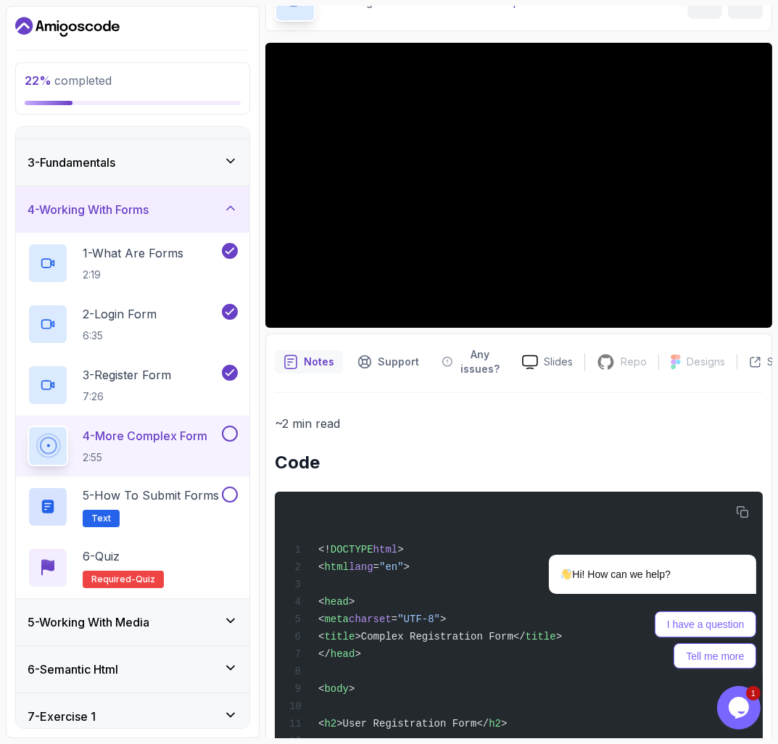
scroll to position [165, 0]
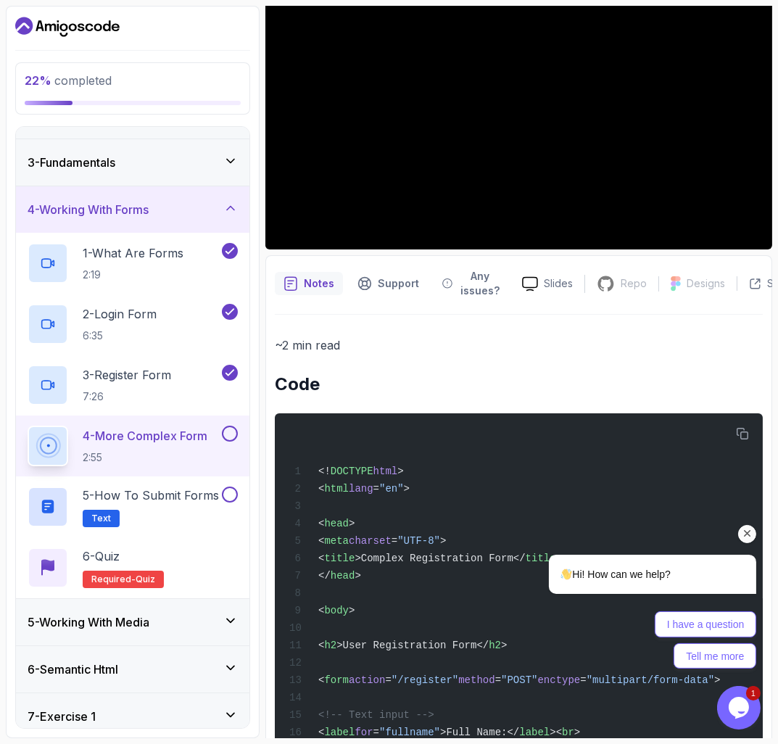
click at [744, 430] on div "Hi! How can we help? I have a question Tell me more" at bounding box center [632, 547] width 261 height 255
click at [738, 425] on div "Hi! How can we help? I have a question Tell me more" at bounding box center [632, 547] width 261 height 255
click at [740, 534] on icon "Chat attention grabber" at bounding box center [746, 532] width 13 height 13
click at [748, 537] on icon "Chat attention grabber" at bounding box center [746, 532] width 13 height 13
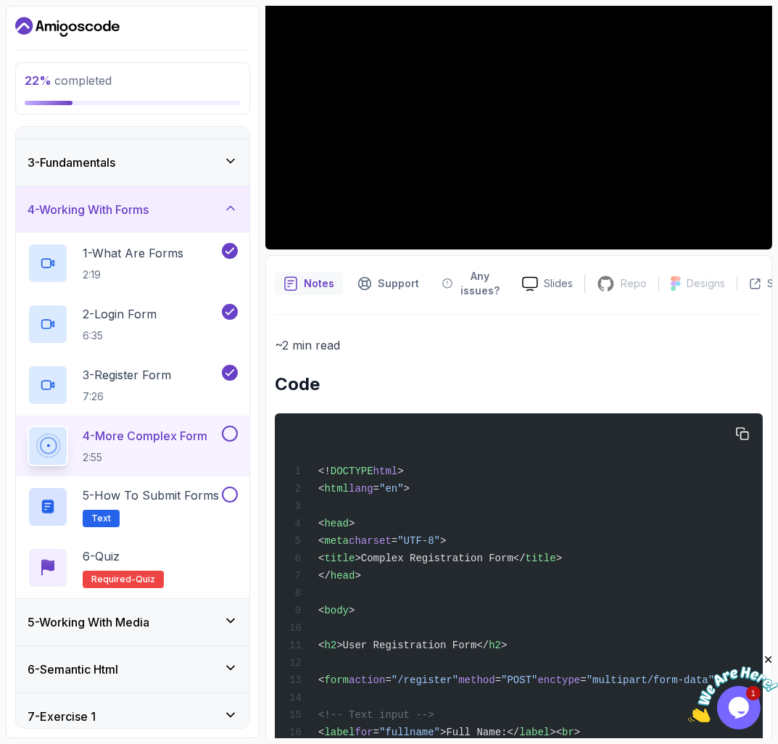
click at [738, 431] on icon "button" at bounding box center [742, 433] width 13 height 13
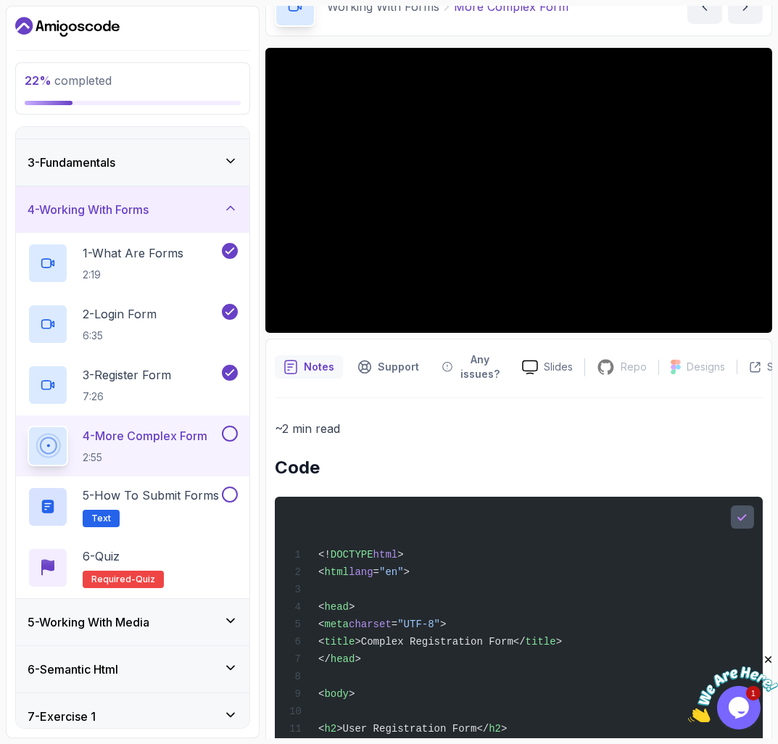
scroll to position [0, 0]
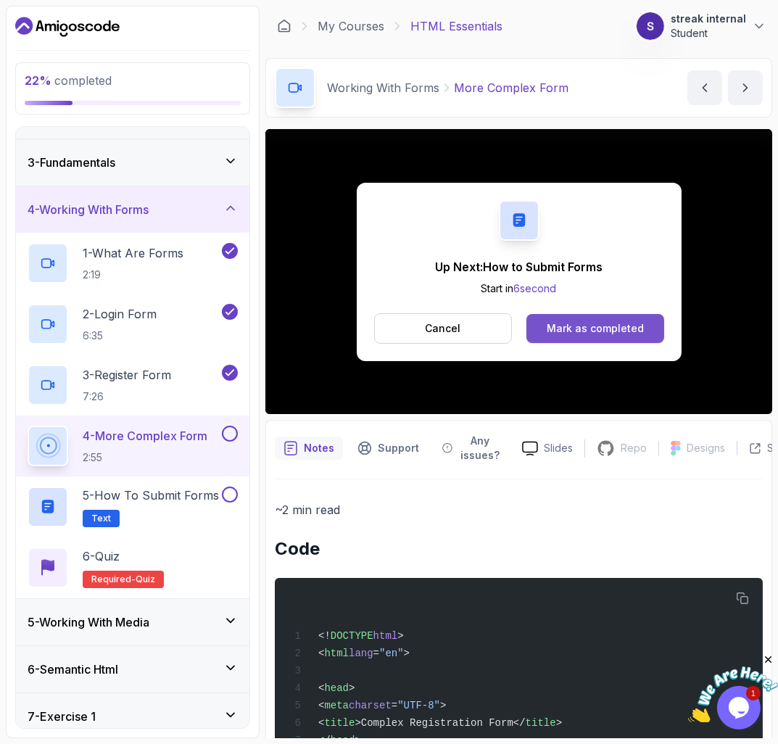
click at [577, 317] on button "Mark as completed" at bounding box center [594, 328] width 137 height 29
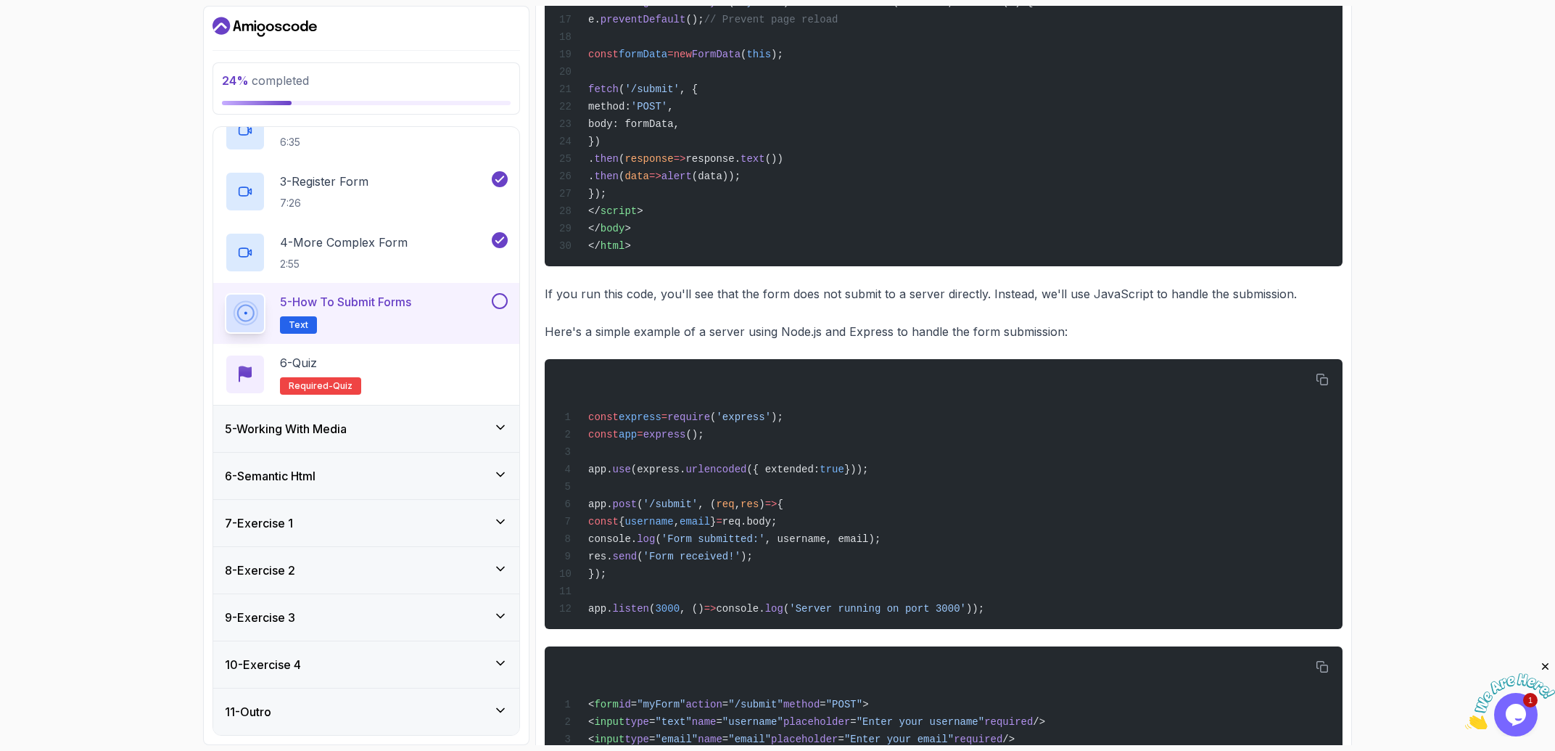
scroll to position [900, 0]
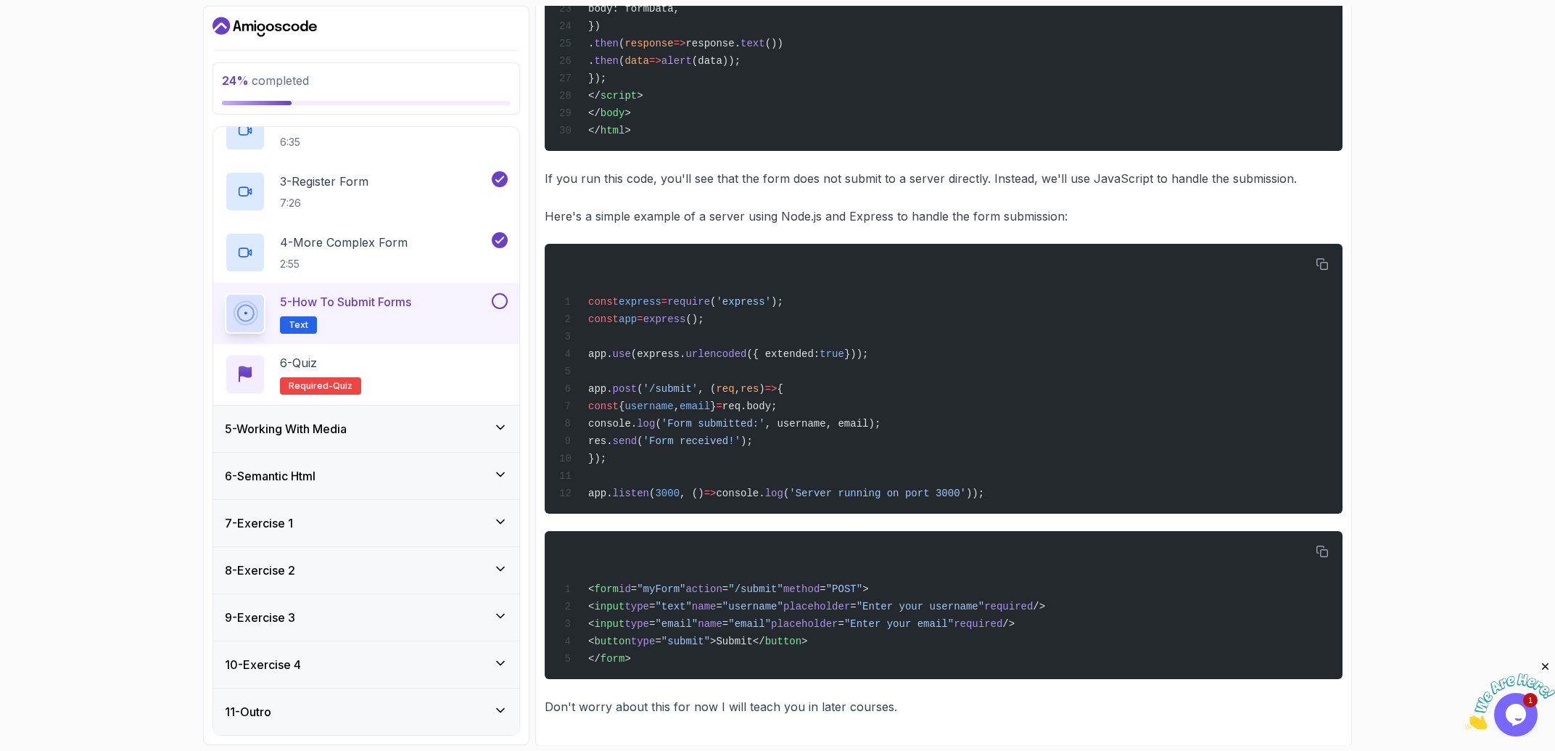
click at [504, 294] on button at bounding box center [500, 301] width 16 height 16
click at [492, 356] on div "6 - Quiz Required- quiz" at bounding box center [366, 374] width 283 height 41
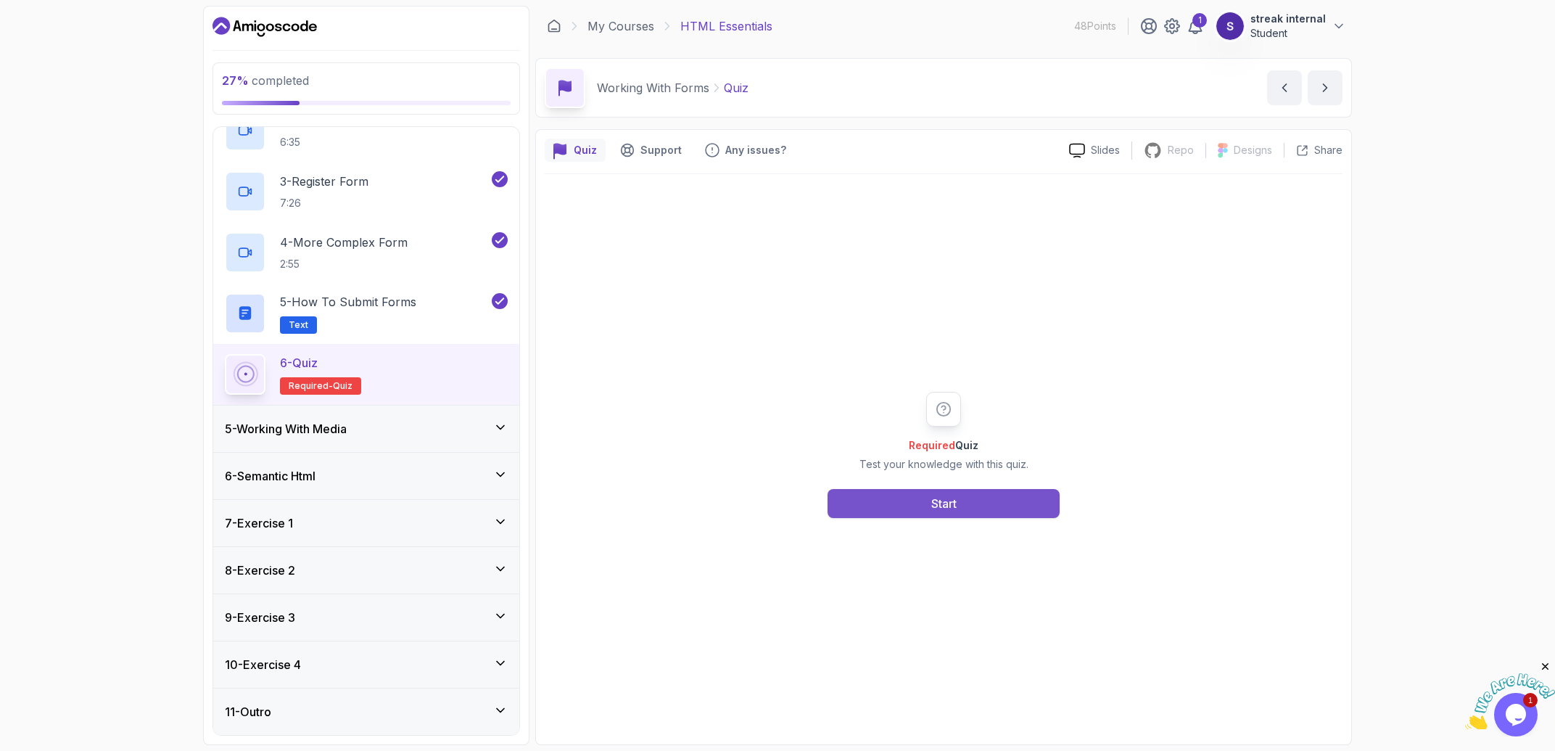
click at [777, 507] on button "Start" at bounding box center [943, 503] width 232 height 29
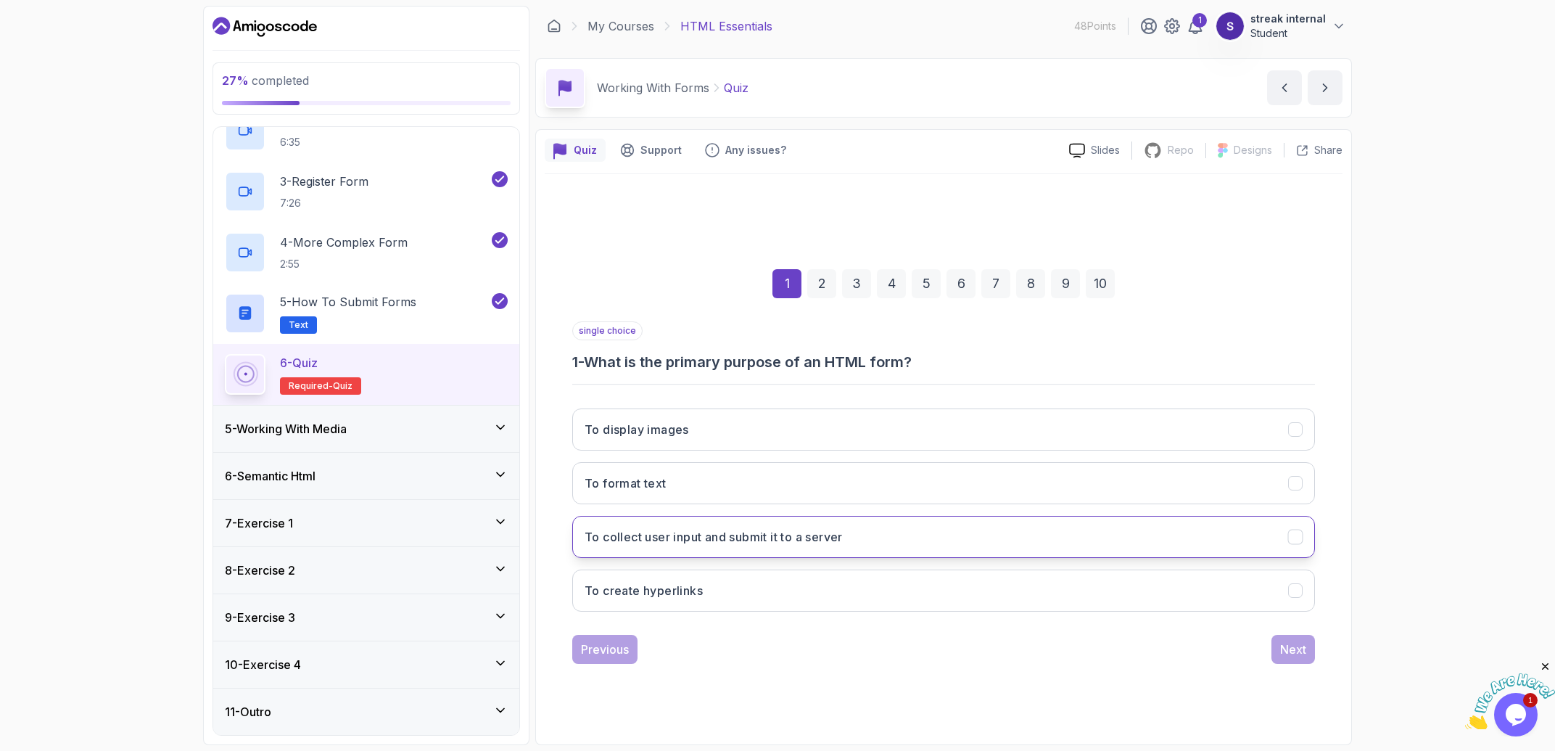
click at [777, 526] on button "To collect user input and submit it to a server" at bounding box center [943, 537] width 743 height 42
click at [777, 647] on button "Next" at bounding box center [1293, 648] width 44 height 29
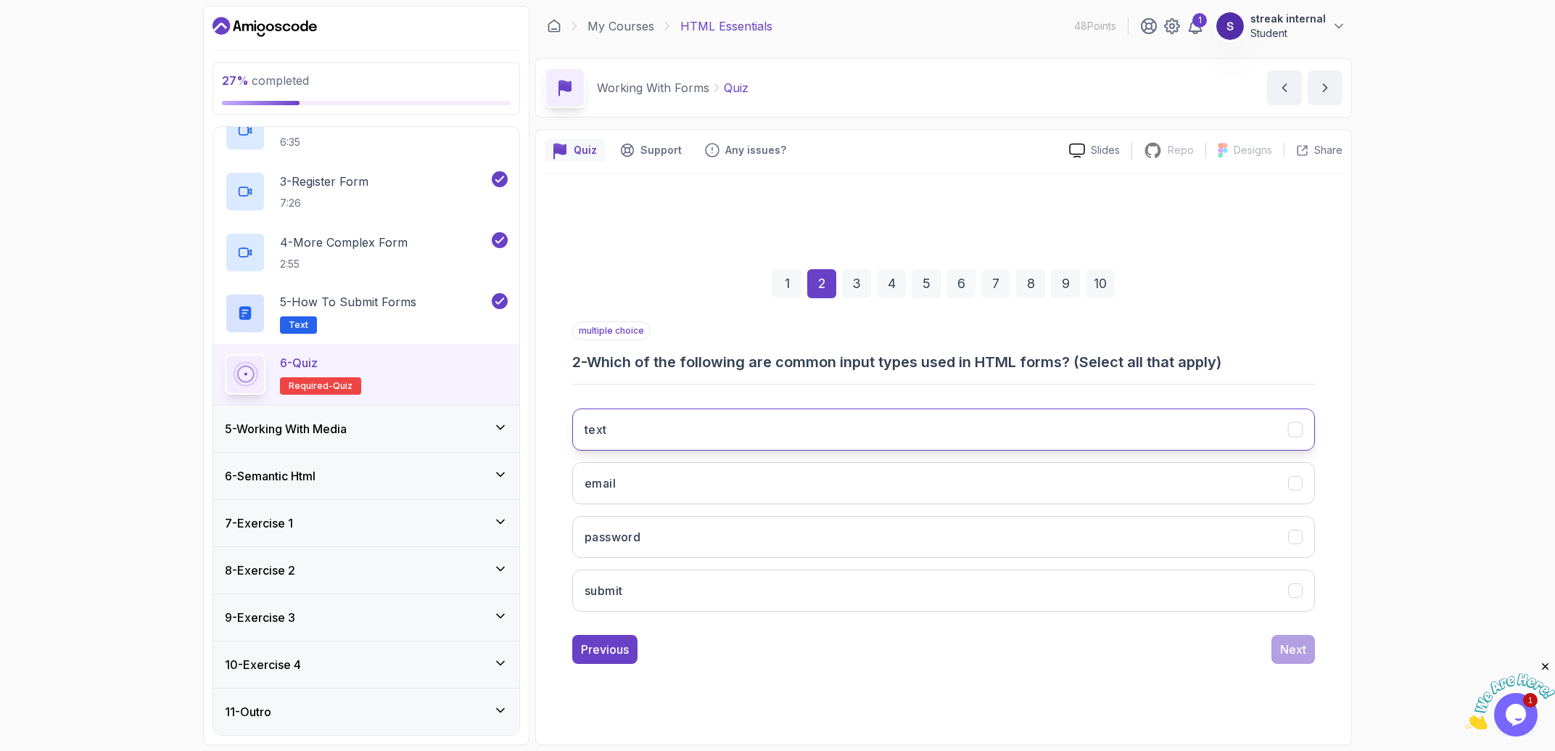
click at [777, 449] on button "text" at bounding box center [943, 429] width 743 height 42
click at [777, 488] on button "email" at bounding box center [943, 483] width 743 height 42
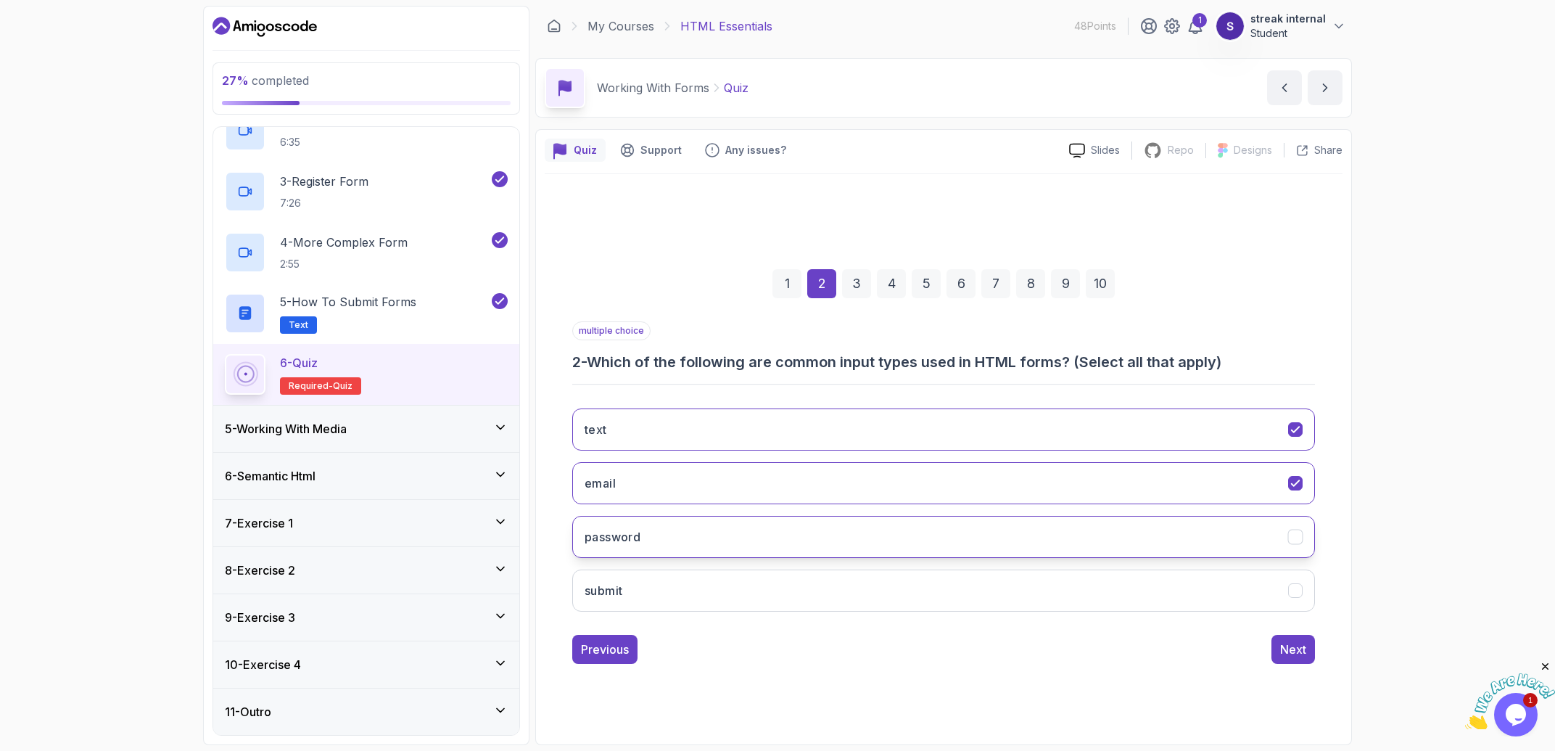
click at [777, 536] on button "password" at bounding box center [943, 537] width 743 height 42
click at [777, 650] on button "Next" at bounding box center [1293, 648] width 44 height 29
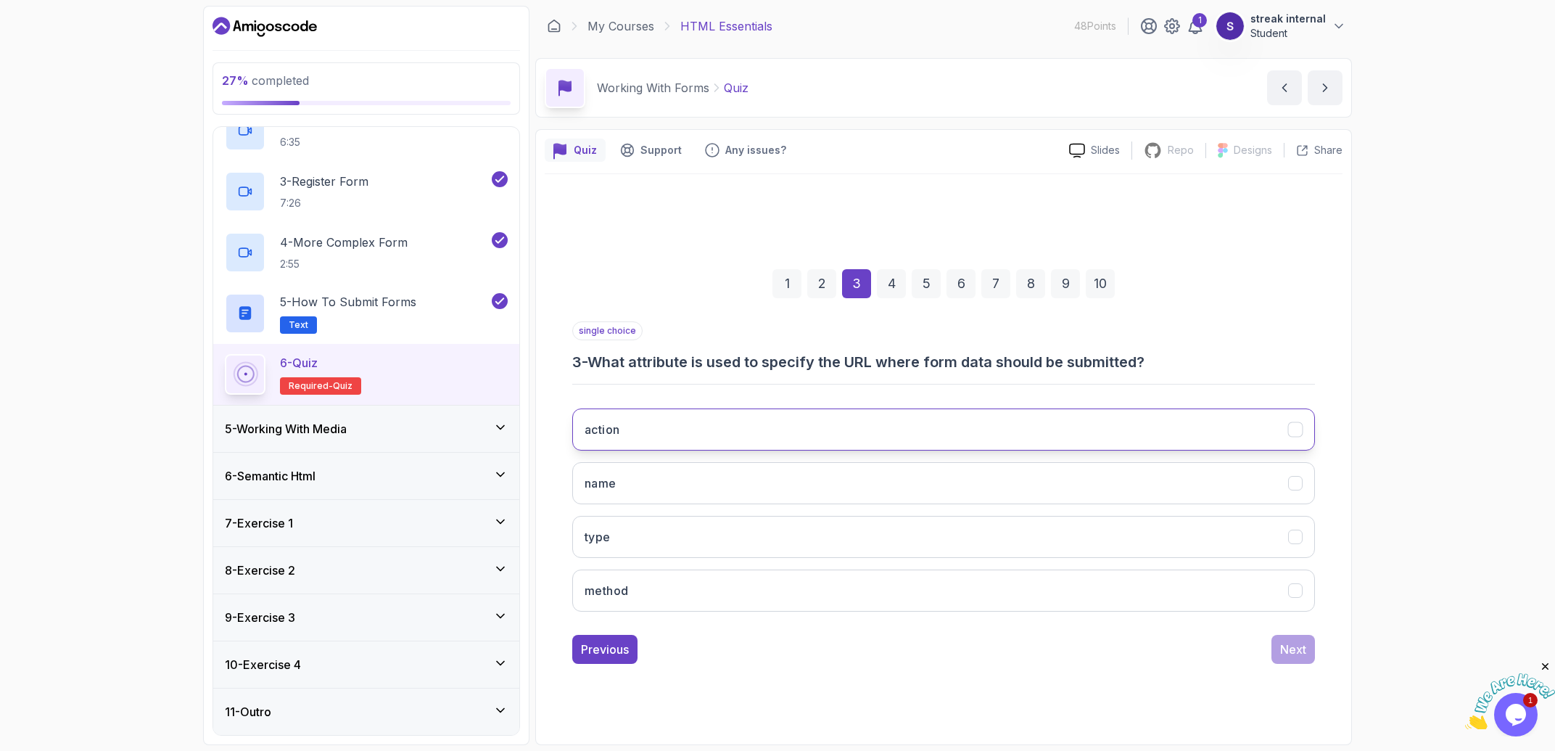
click at [708, 423] on button "action" at bounding box center [943, 429] width 743 height 42
click at [777, 655] on div "Next" at bounding box center [1293, 648] width 26 height 17
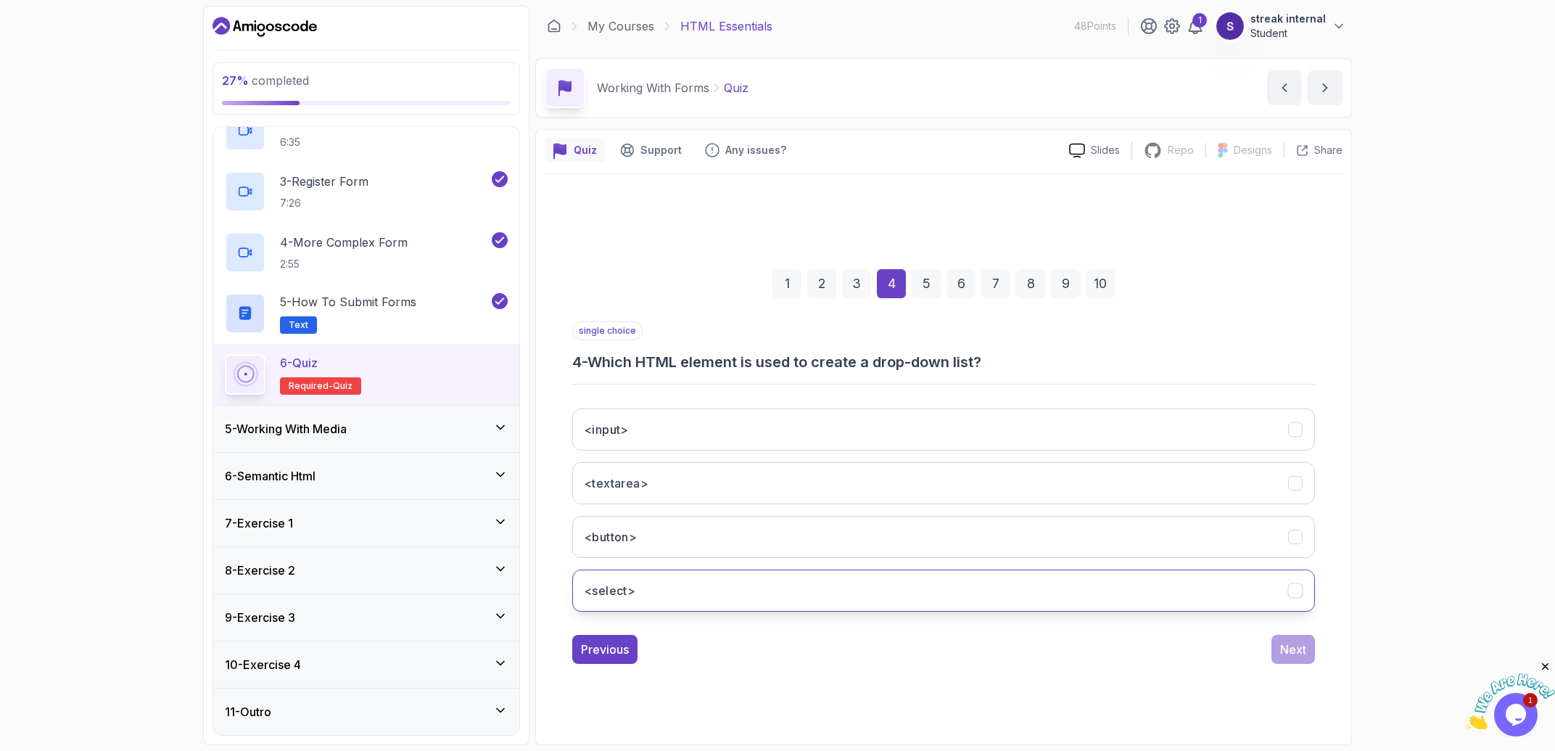
click at [777, 576] on button "<select>" at bounding box center [943, 590] width 743 height 42
click at [777, 650] on button "Next" at bounding box center [1293, 648] width 44 height 29
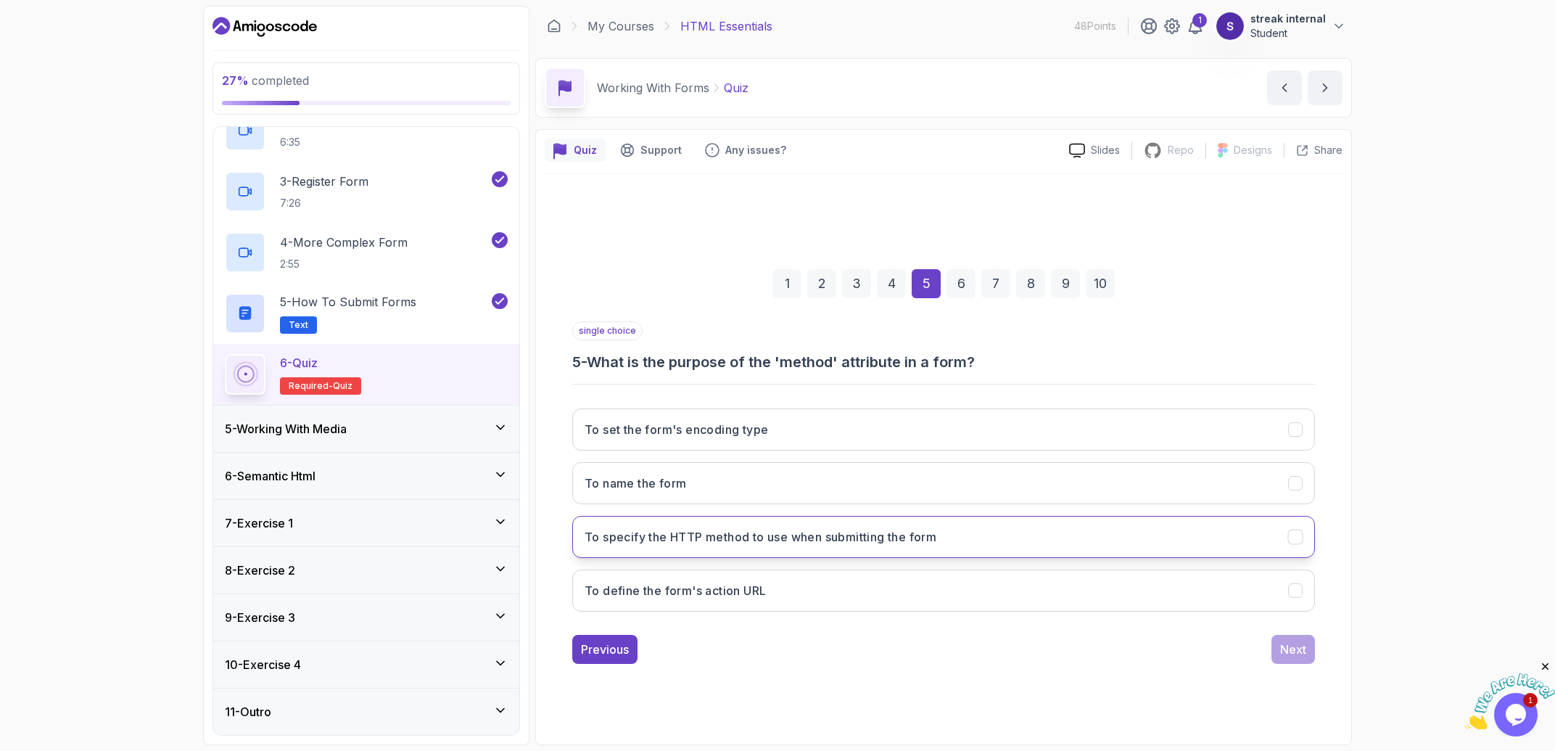
click at [777, 550] on button "To specify the HTTP method to use when submitting the form" at bounding box center [943, 537] width 743 height 42
click at [777, 643] on div "Next" at bounding box center [1293, 648] width 26 height 17
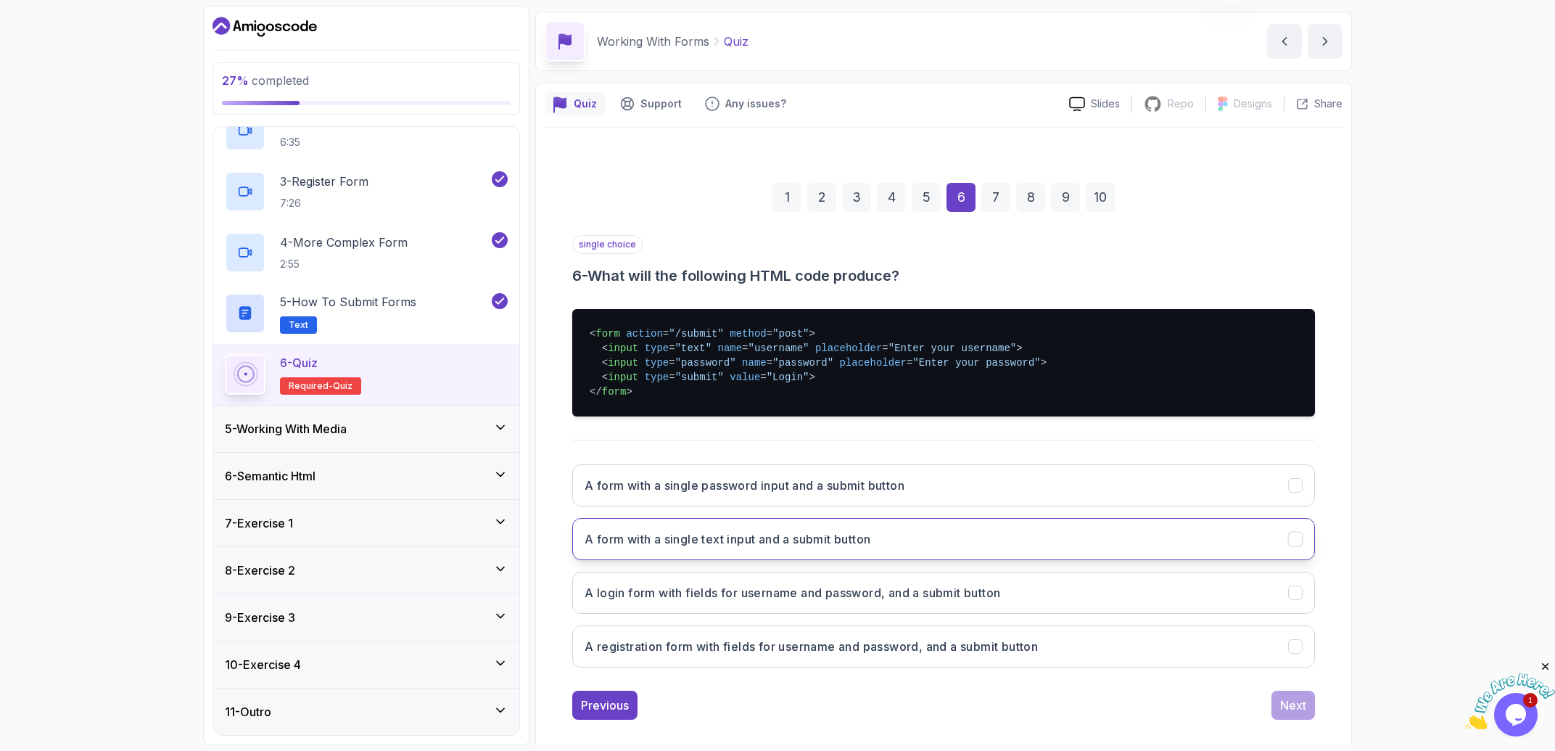
scroll to position [63, 0]
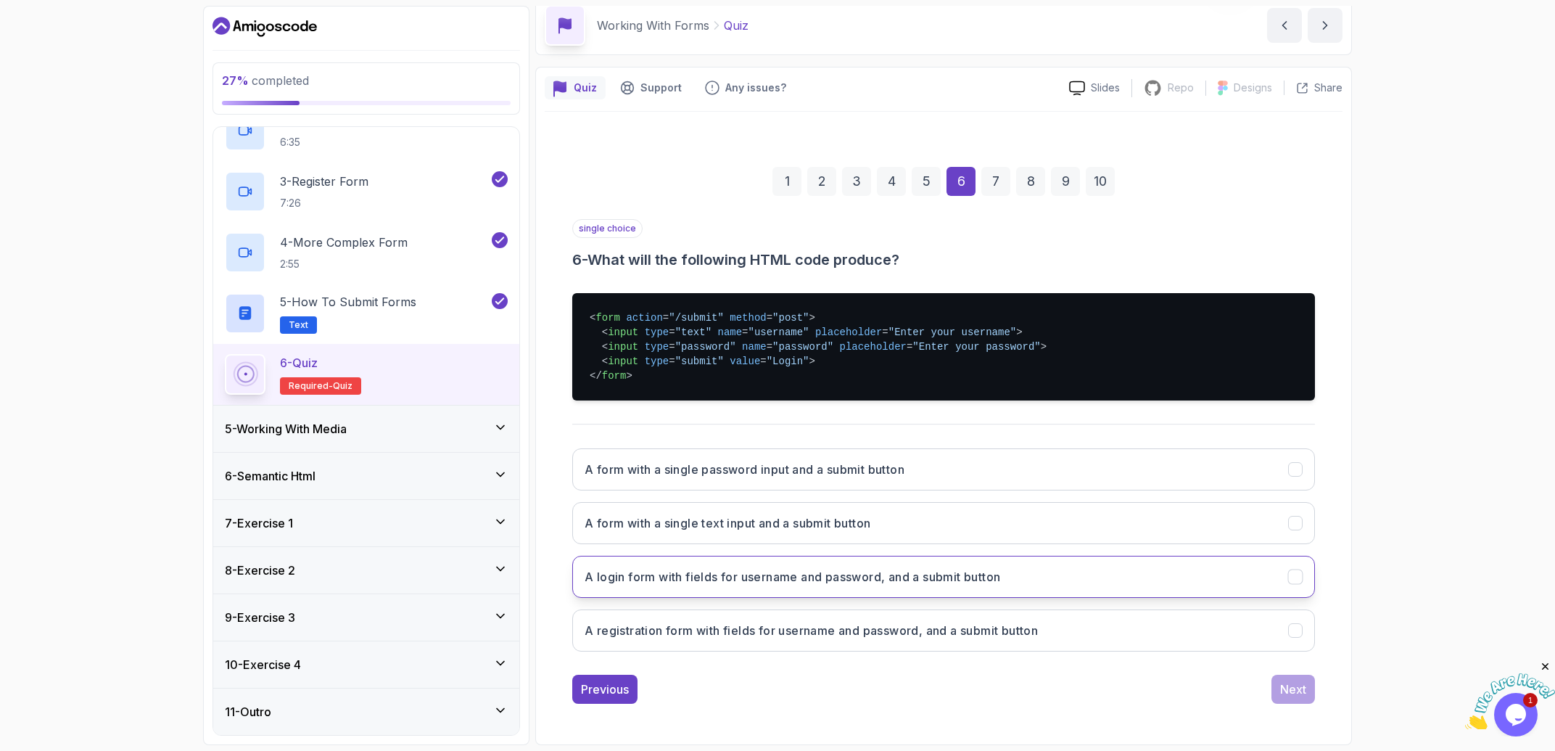
click at [777, 584] on h3 "A login form with fields for username and password, and a submit button" at bounding box center [792, 576] width 416 height 17
click at [777, 700] on button "Next" at bounding box center [1293, 688] width 44 height 29
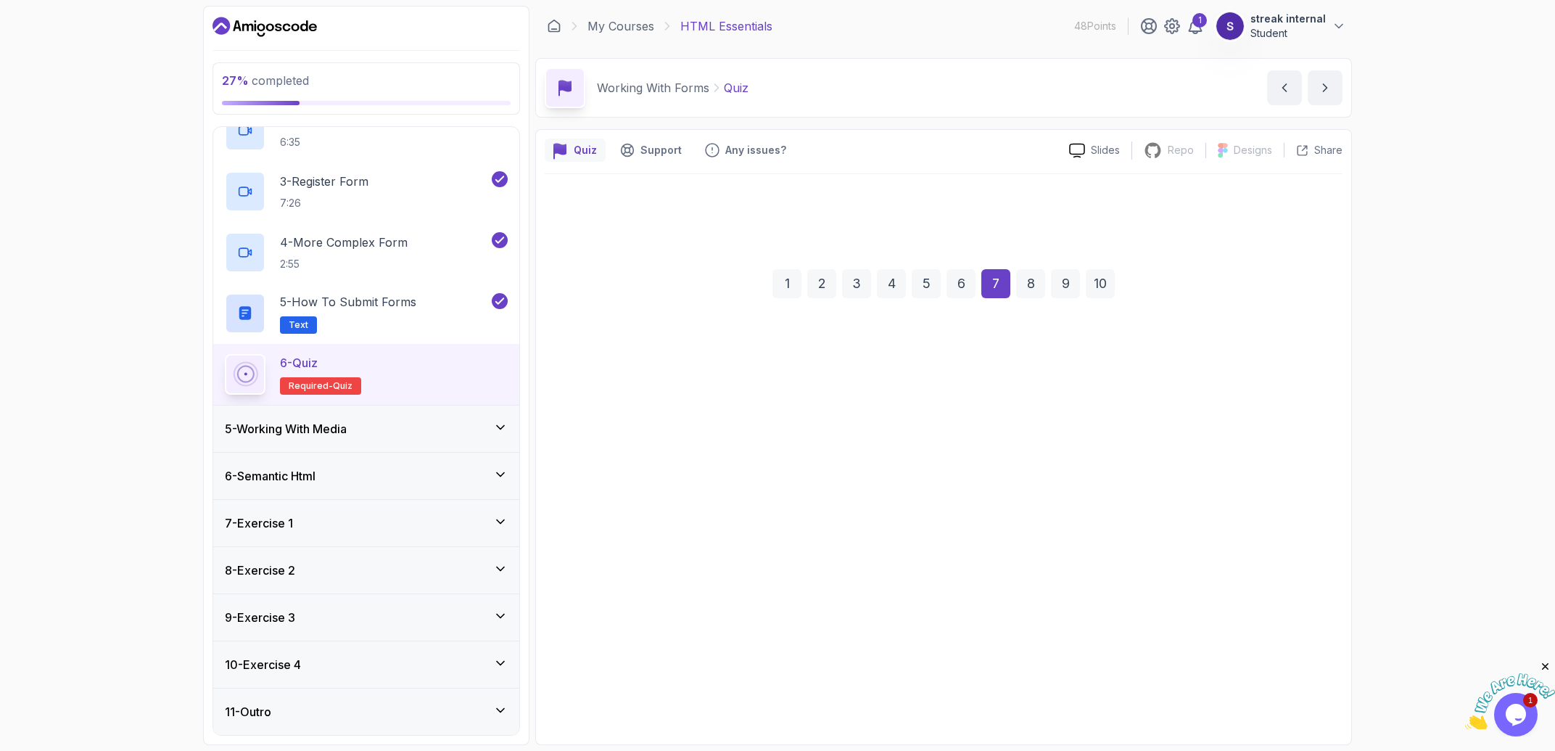
scroll to position [0, 0]
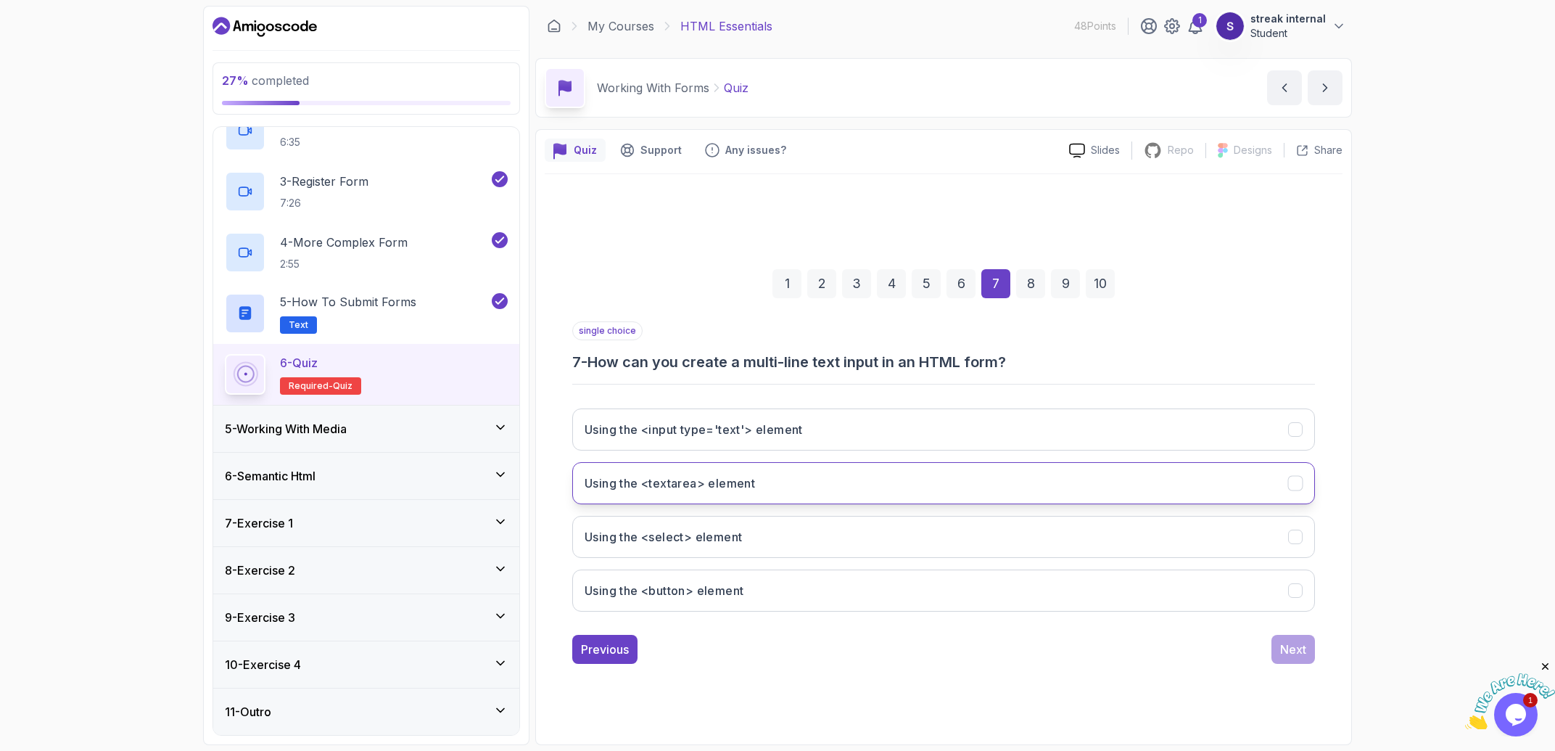
click at [777, 484] on button "Using the <textarea> element" at bounding box center [943, 483] width 743 height 42
click at [777, 648] on div "Next" at bounding box center [1293, 648] width 26 height 17
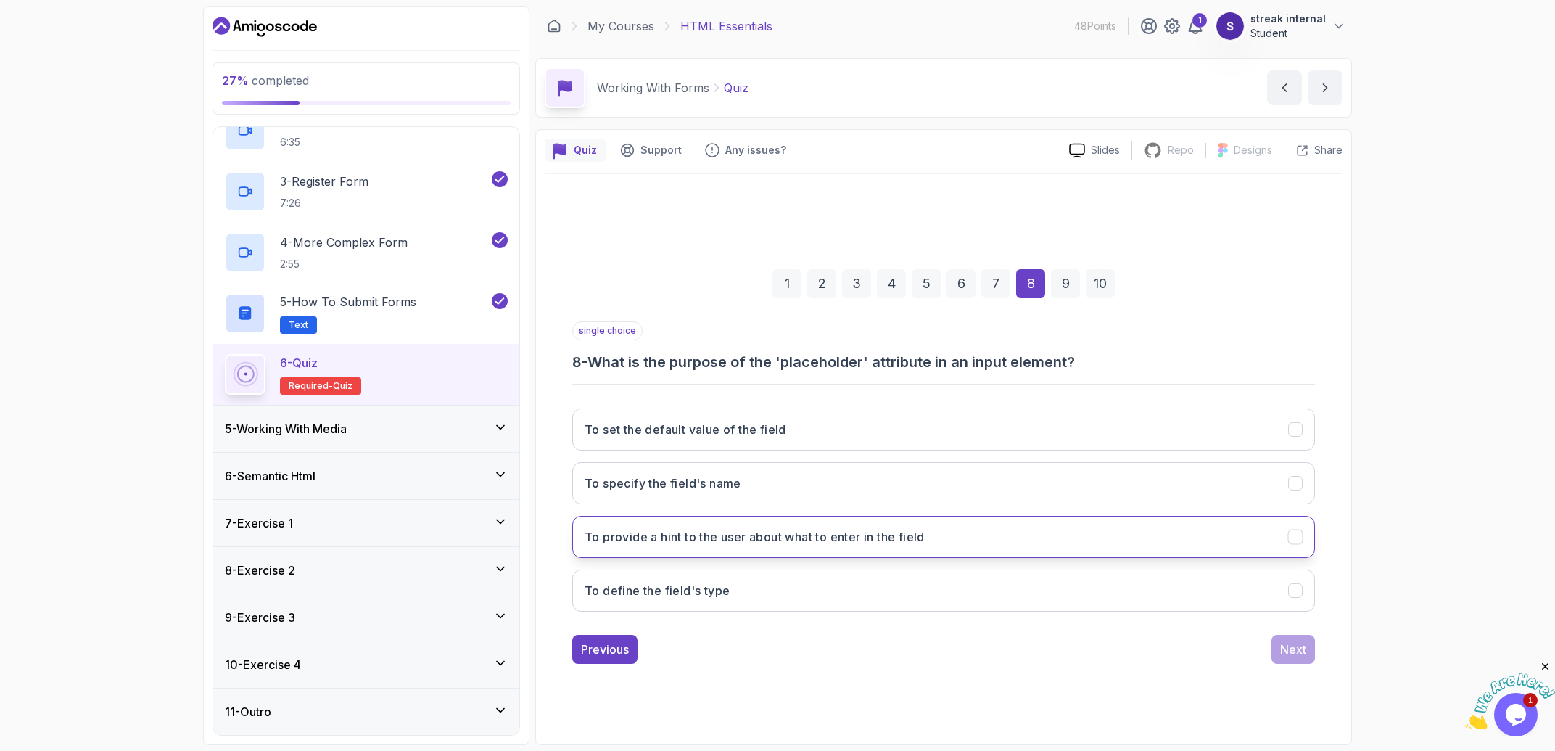
click at [777, 532] on h3 "To provide a hint to the user about what to enter in the field" at bounding box center [754, 536] width 340 height 17
click at [777, 653] on div "Next" at bounding box center [1293, 648] width 26 height 17
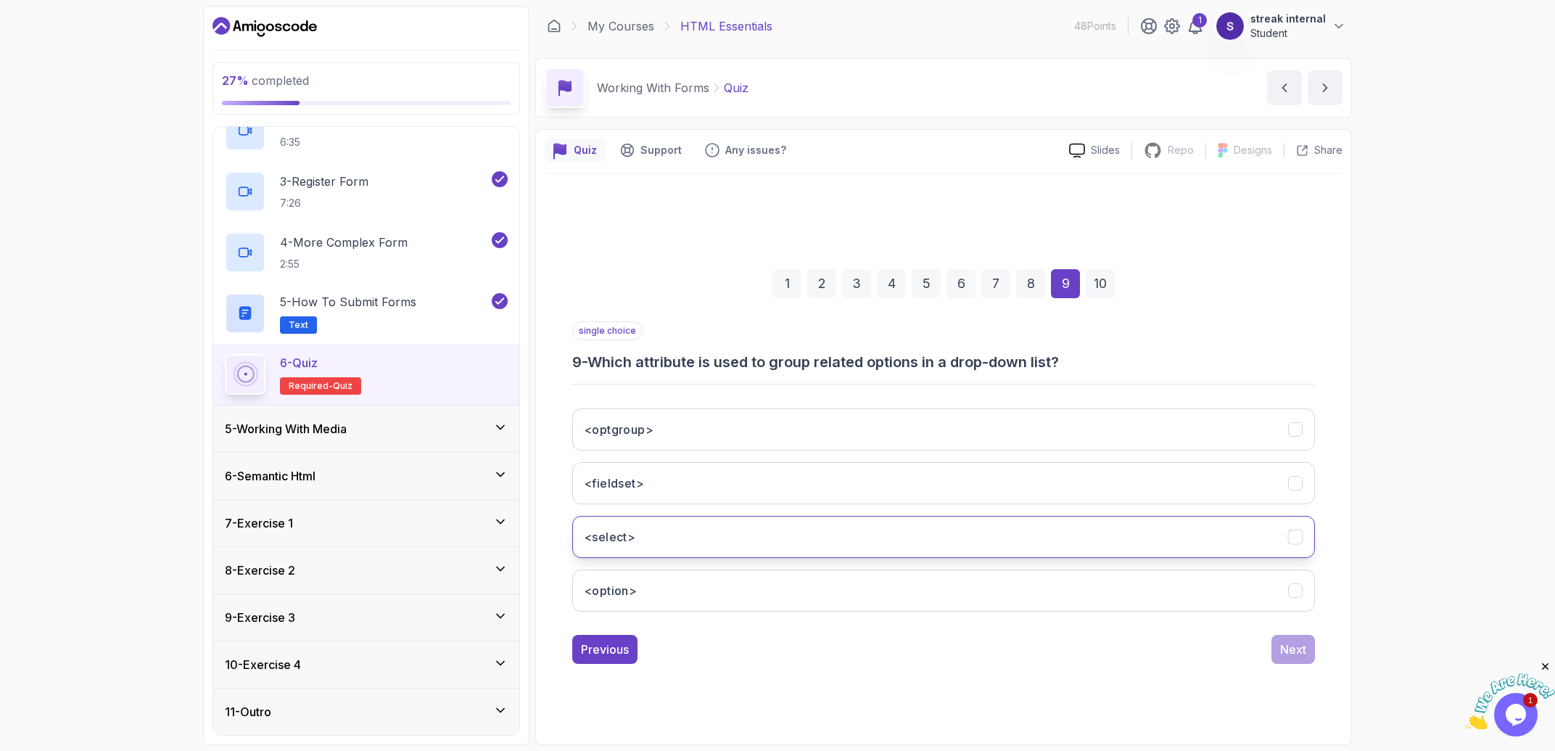
click at [751, 551] on button "<select>" at bounding box center [943, 537] width 743 height 42
click at [777, 638] on button "Next" at bounding box center [1293, 648] width 44 height 29
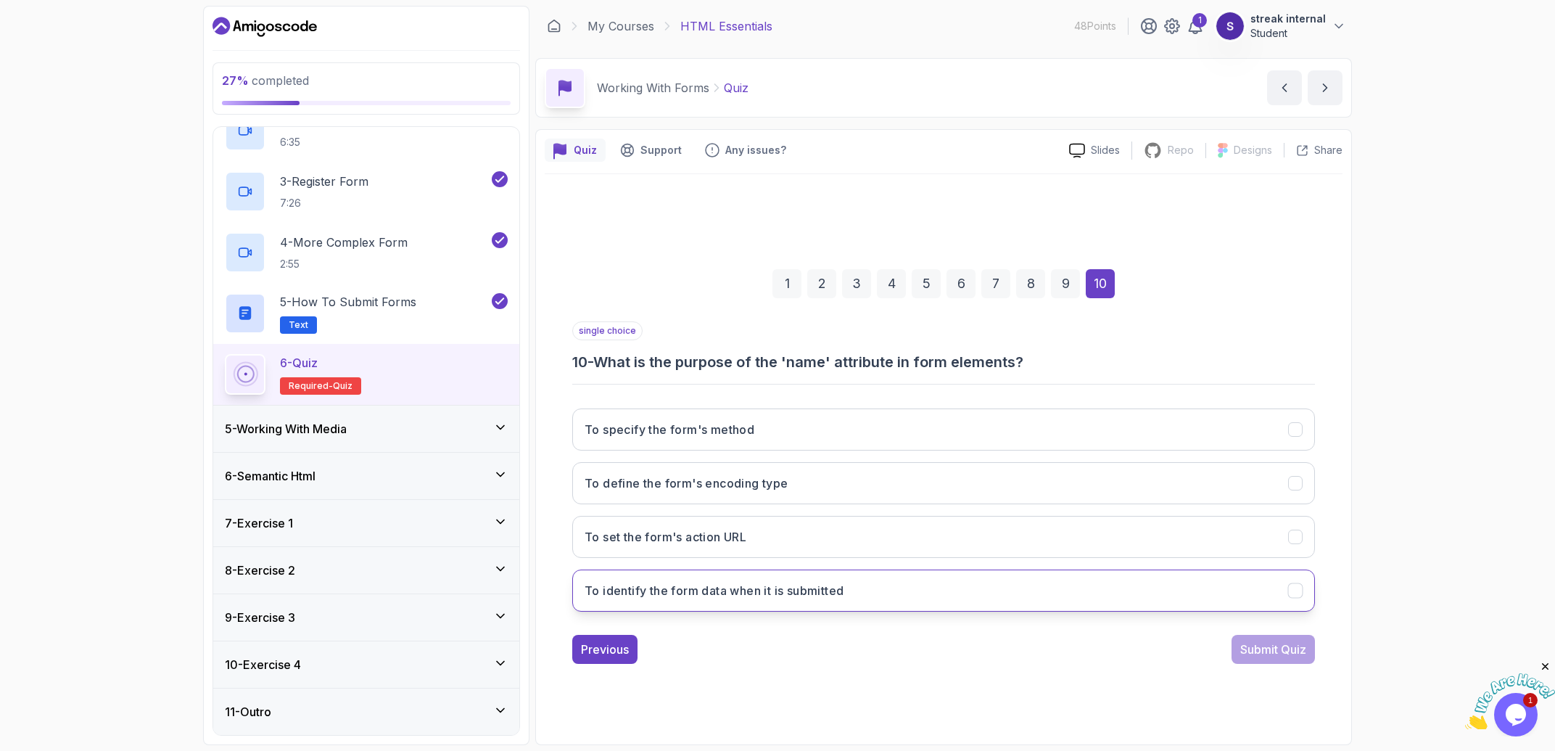
click at [777, 585] on button "To identify the form data when it is submitted" at bounding box center [943, 590] width 743 height 42
click at [777, 644] on div "Submit Quiz" at bounding box center [1273, 648] width 66 height 17
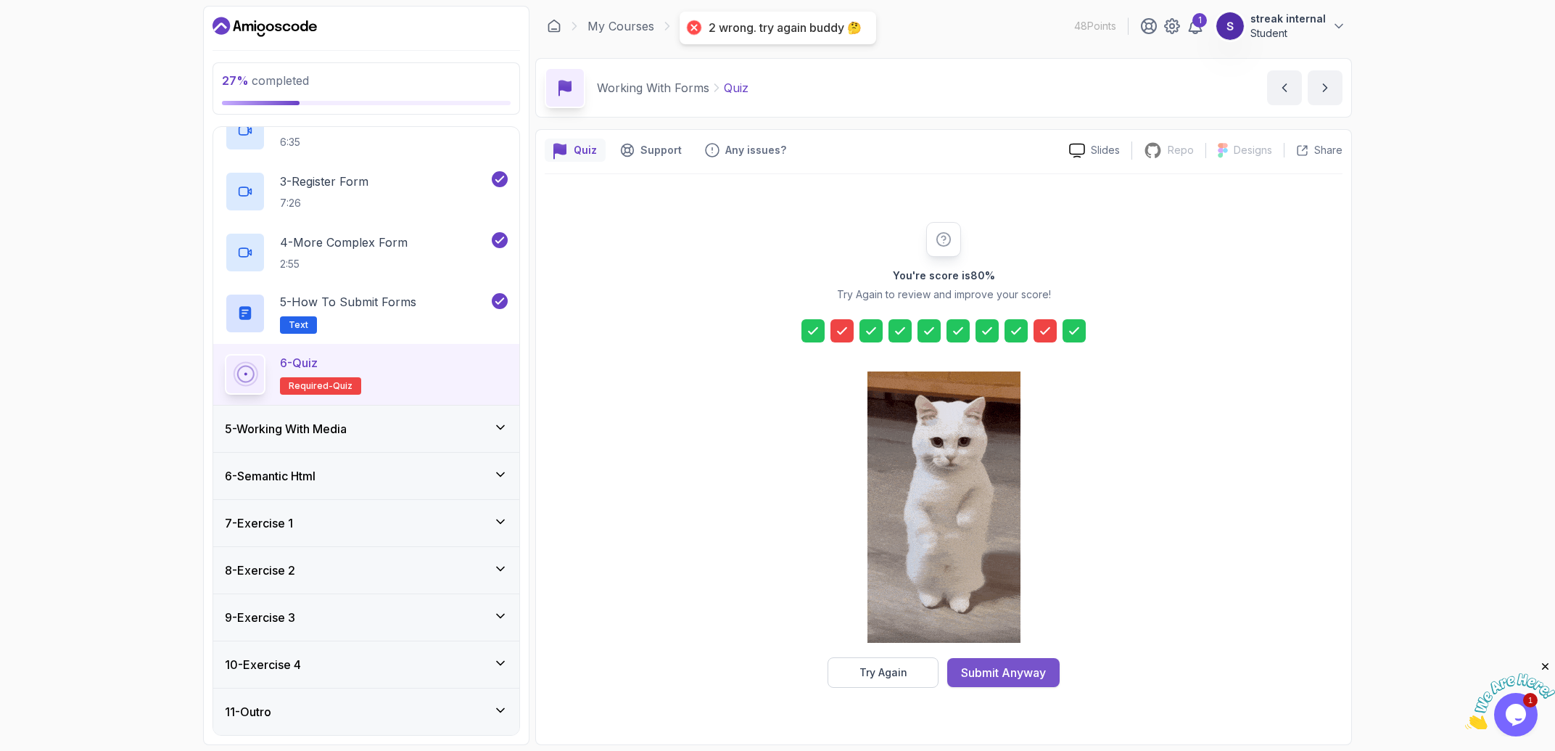
click at [777, 669] on div "Submit Anyway" at bounding box center [1003, 671] width 85 height 17
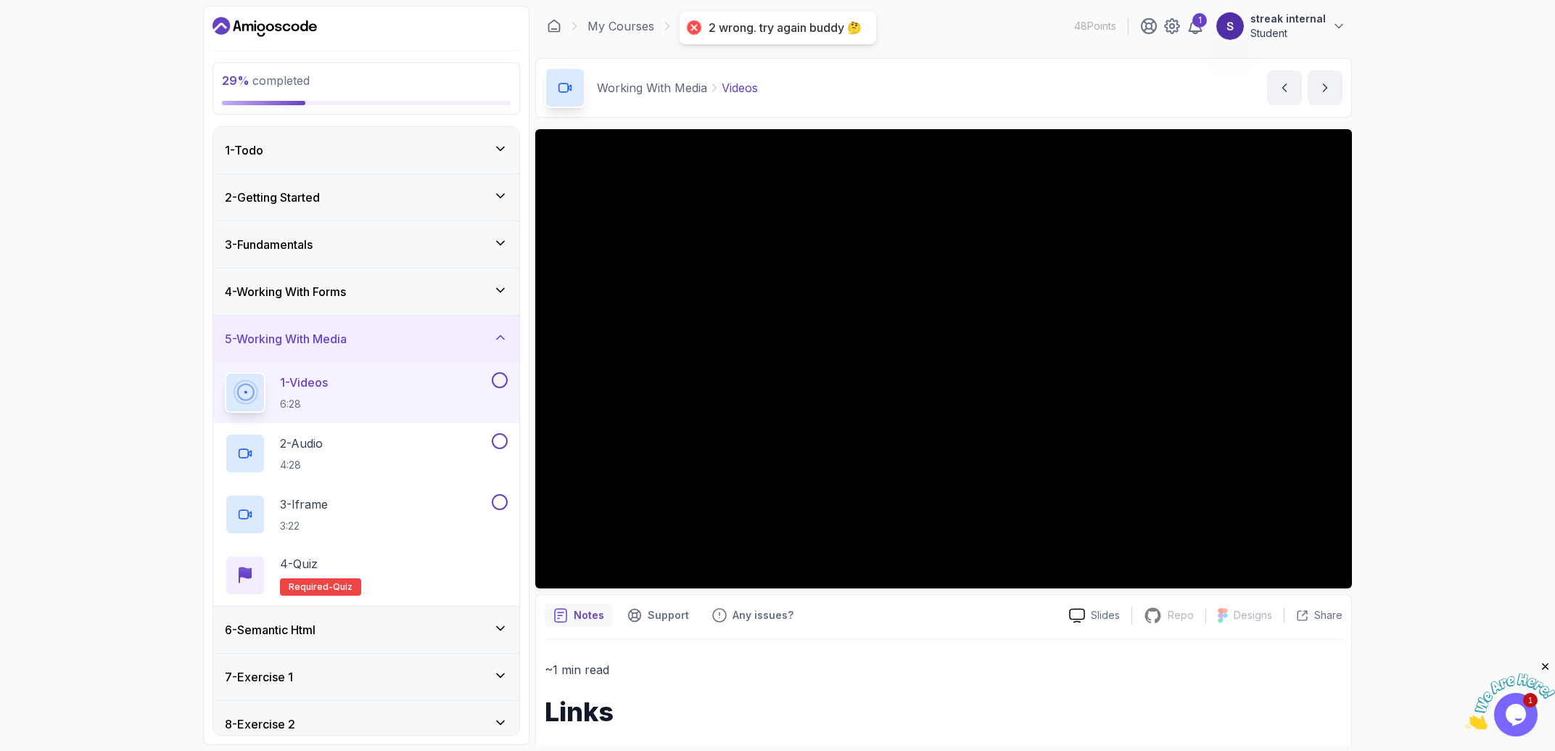
click at [355, 281] on div "4 - Working With Forms" at bounding box center [366, 291] width 306 height 46
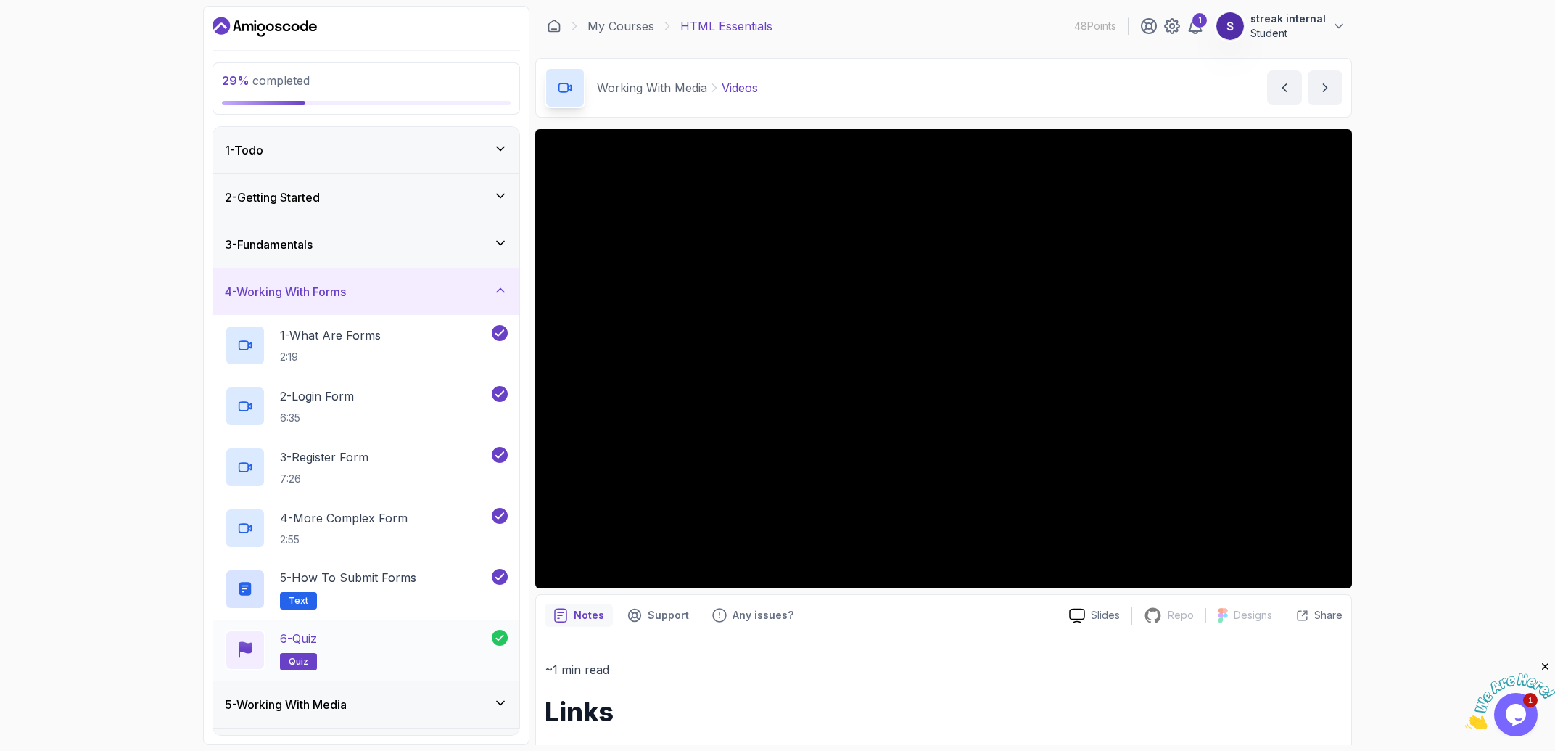
click at [479, 632] on div "6 - Quiz quiz" at bounding box center [358, 649] width 267 height 41
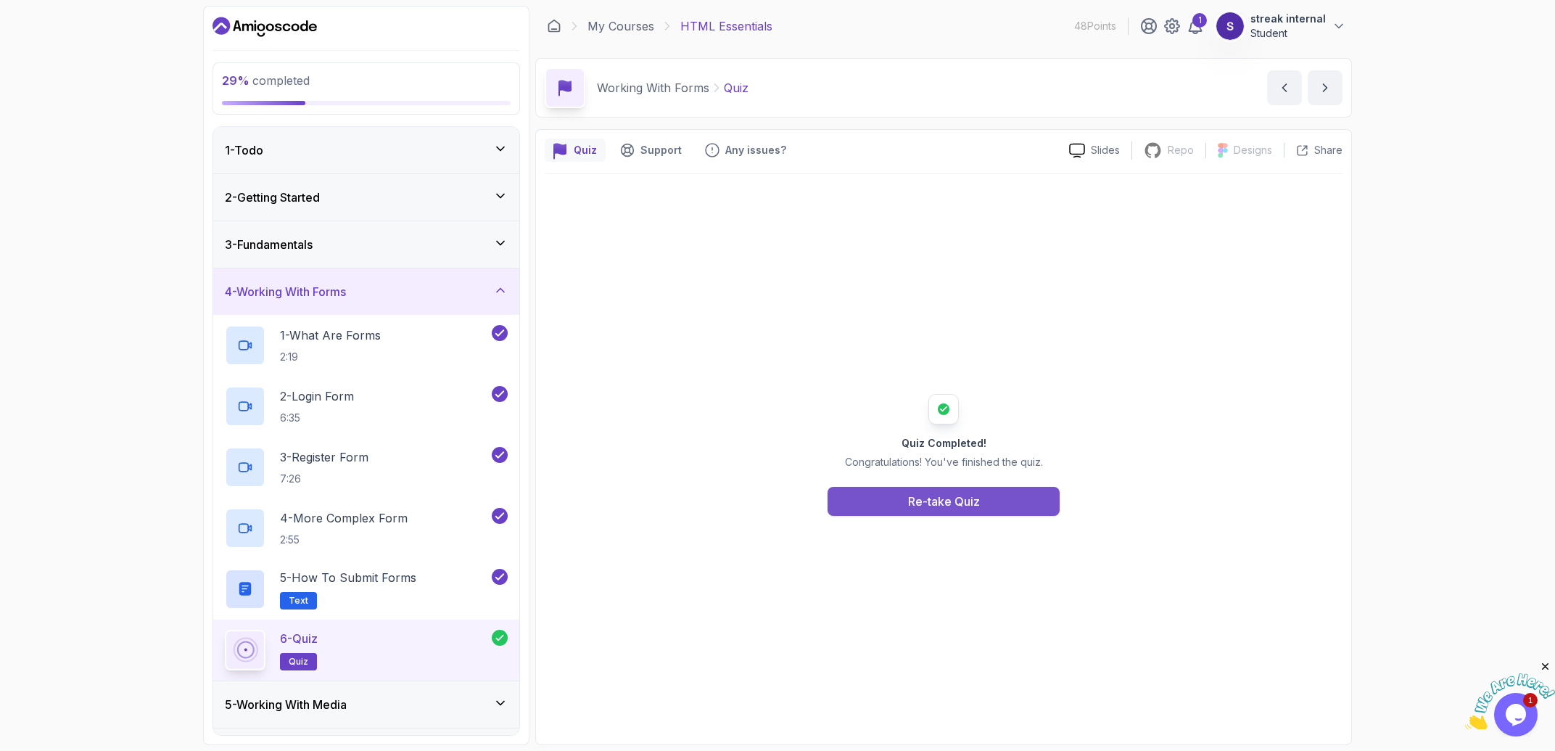
click at [777, 506] on button "Re-take Quiz" at bounding box center [943, 501] width 232 height 29
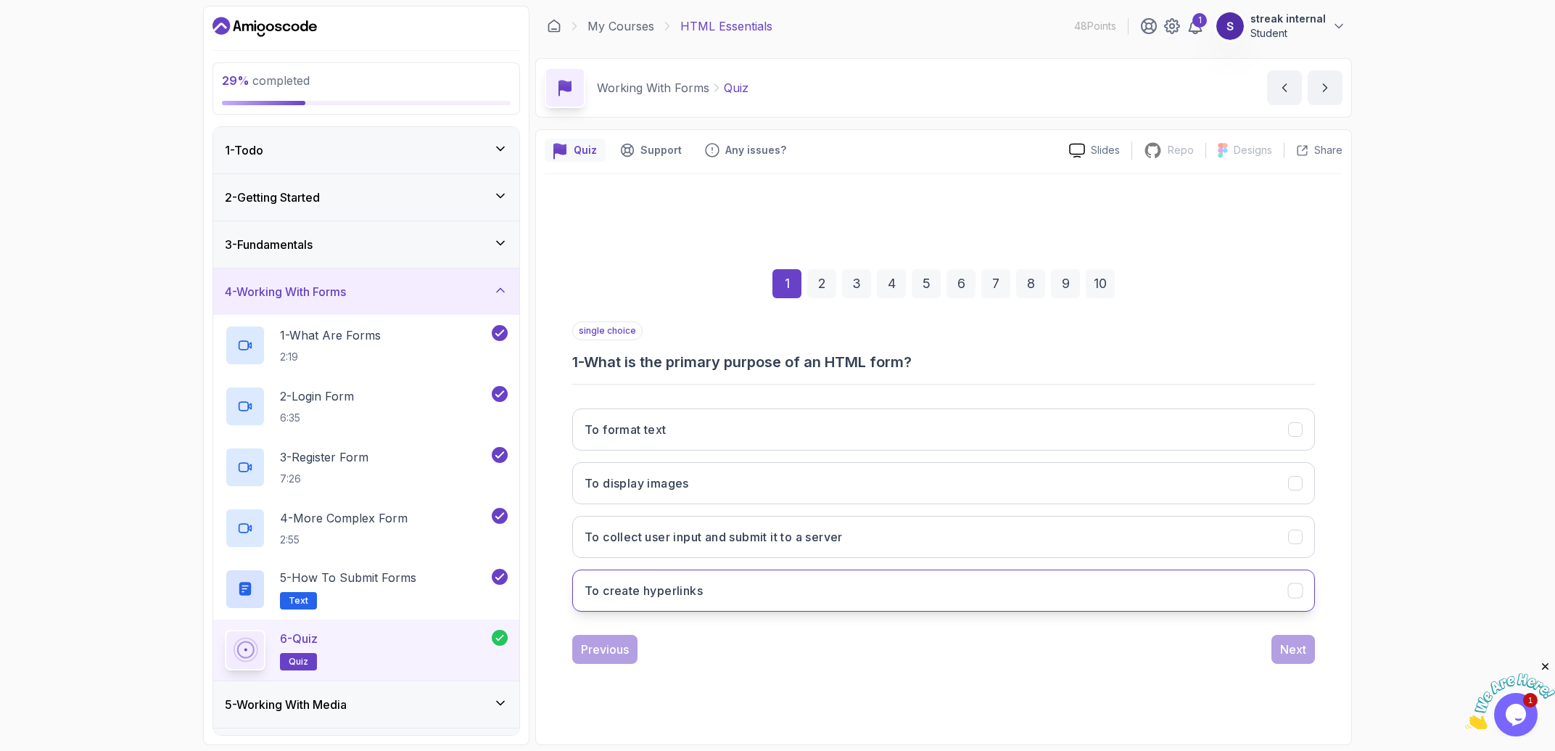
click at [777, 601] on button "To create hyperlinks" at bounding box center [943, 590] width 743 height 42
click at [777, 636] on button "Next" at bounding box center [1293, 648] width 44 height 29
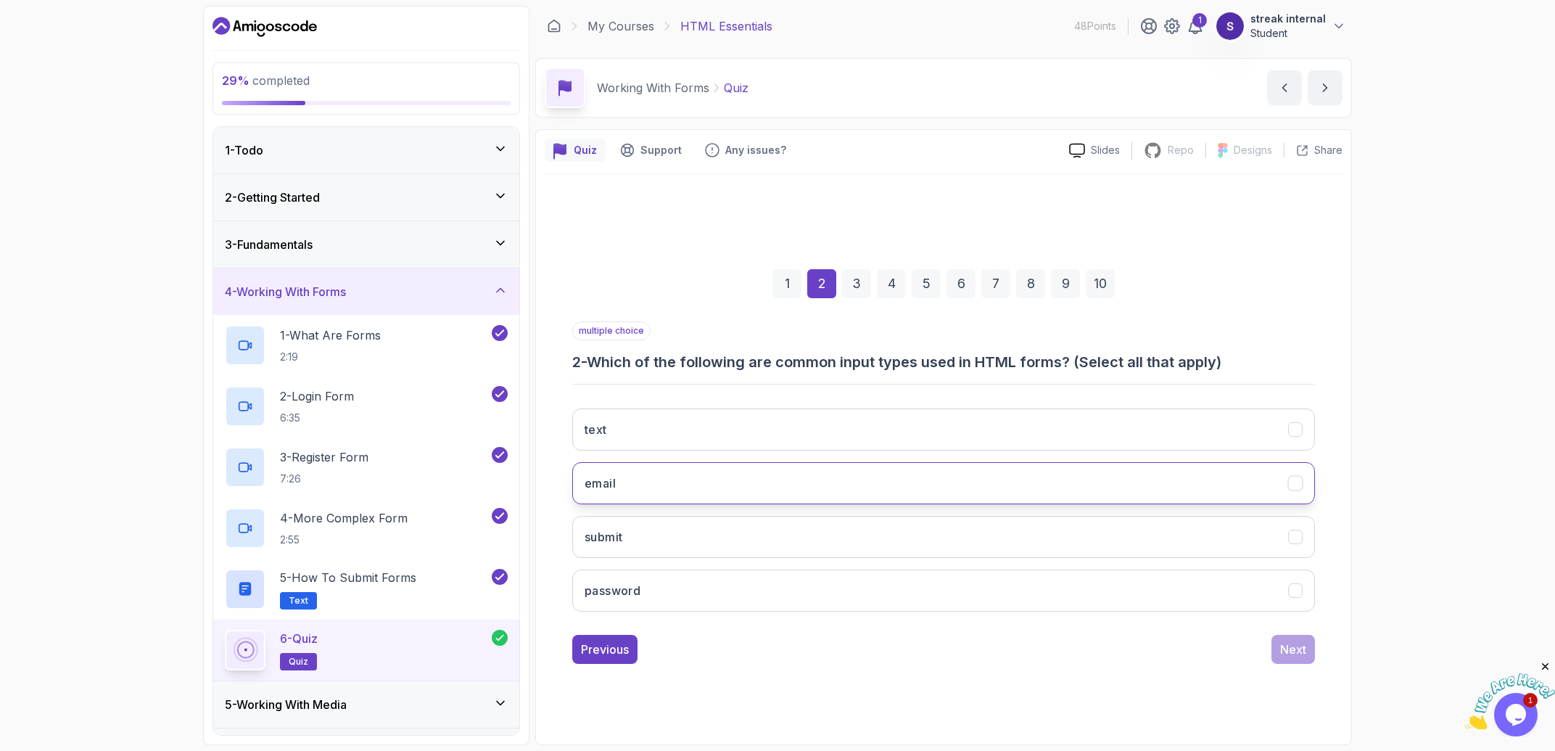
click at [777, 491] on button "email" at bounding box center [943, 483] width 743 height 42
click at [777, 574] on button "password" at bounding box center [943, 590] width 743 height 42
drag, startPoint x: 1270, startPoint y: 648, endPoint x: 1277, endPoint y: 650, distance: 7.6
click at [777, 648] on div "Previous Next" at bounding box center [943, 648] width 743 height 29
click at [777, 650] on button "Next" at bounding box center [1293, 648] width 44 height 29
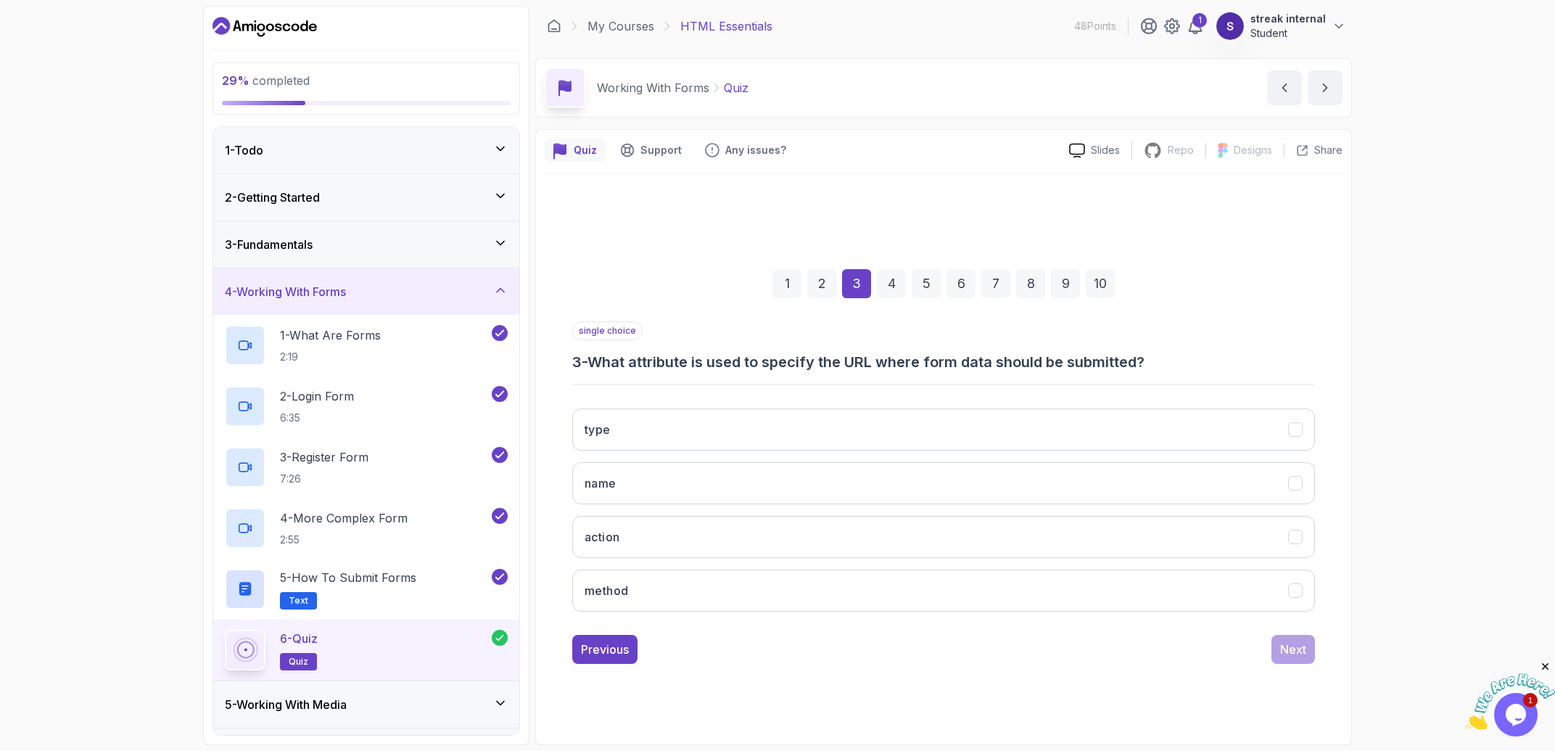
click at [777, 617] on div "type name action method" at bounding box center [943, 510] width 743 height 226
click at [777, 599] on button "method" at bounding box center [943, 590] width 743 height 42
click at [777, 641] on button "Next" at bounding box center [1293, 648] width 44 height 29
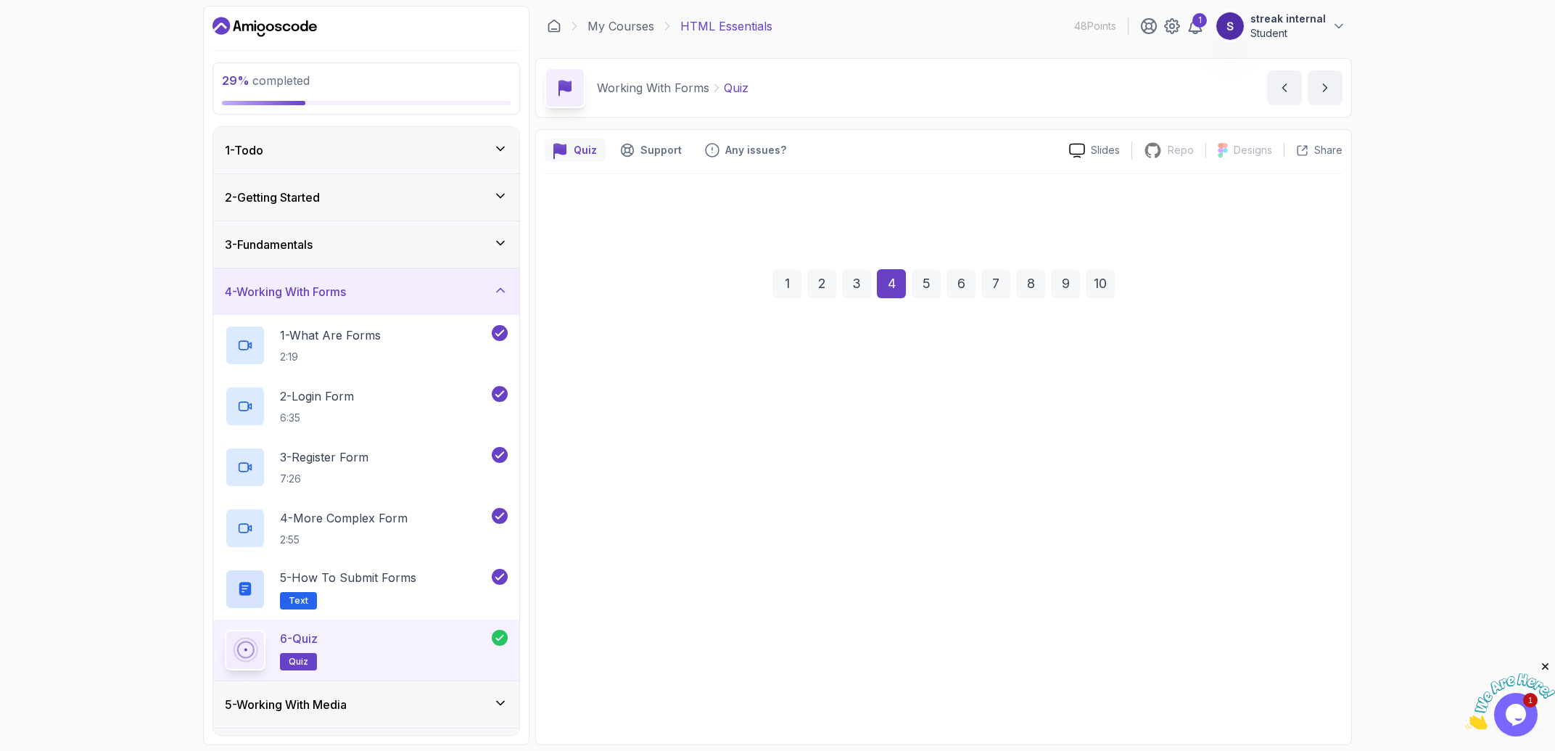
click at [777, 591] on button "<input>" at bounding box center [943, 590] width 743 height 42
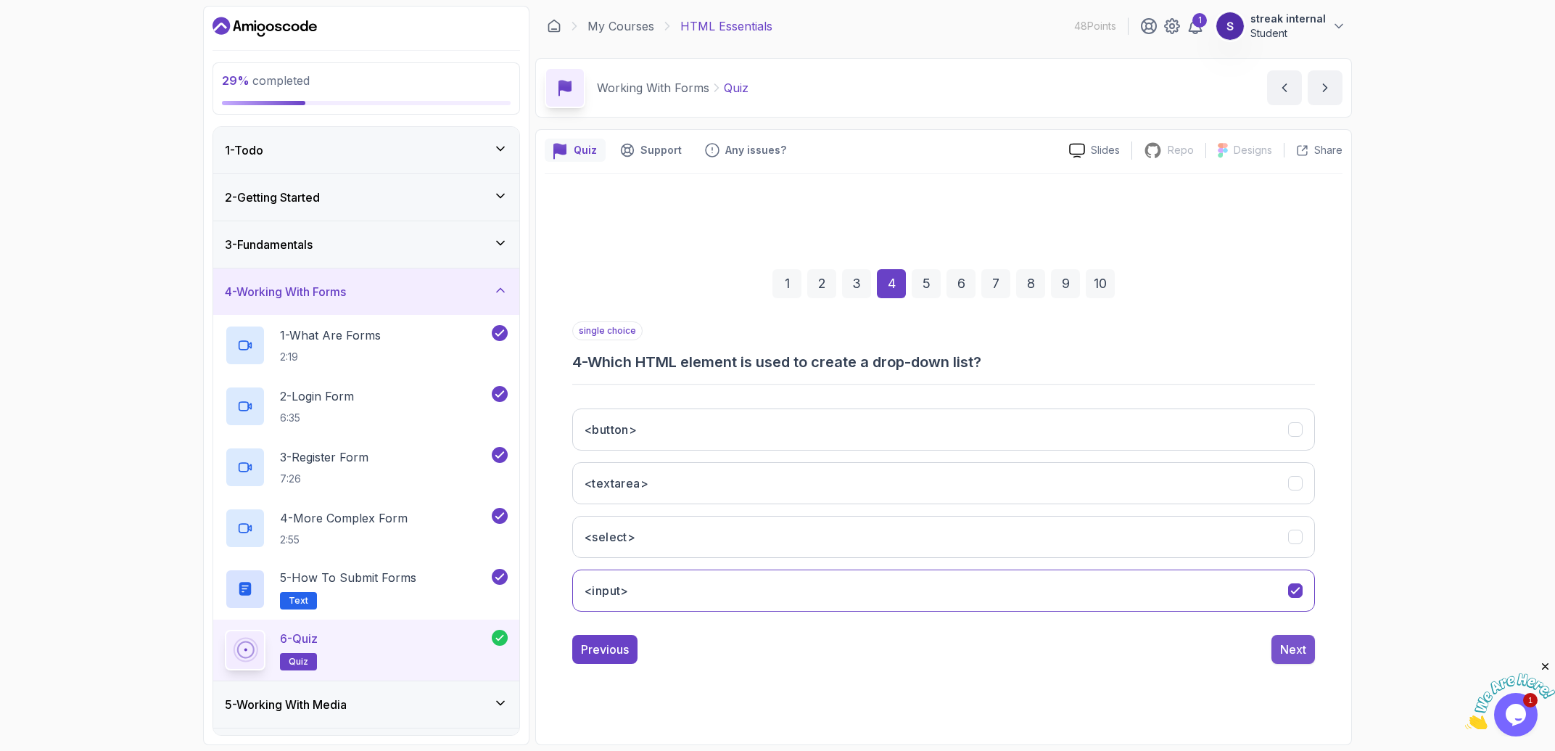
click at [777, 638] on button "Next" at bounding box center [1293, 648] width 44 height 29
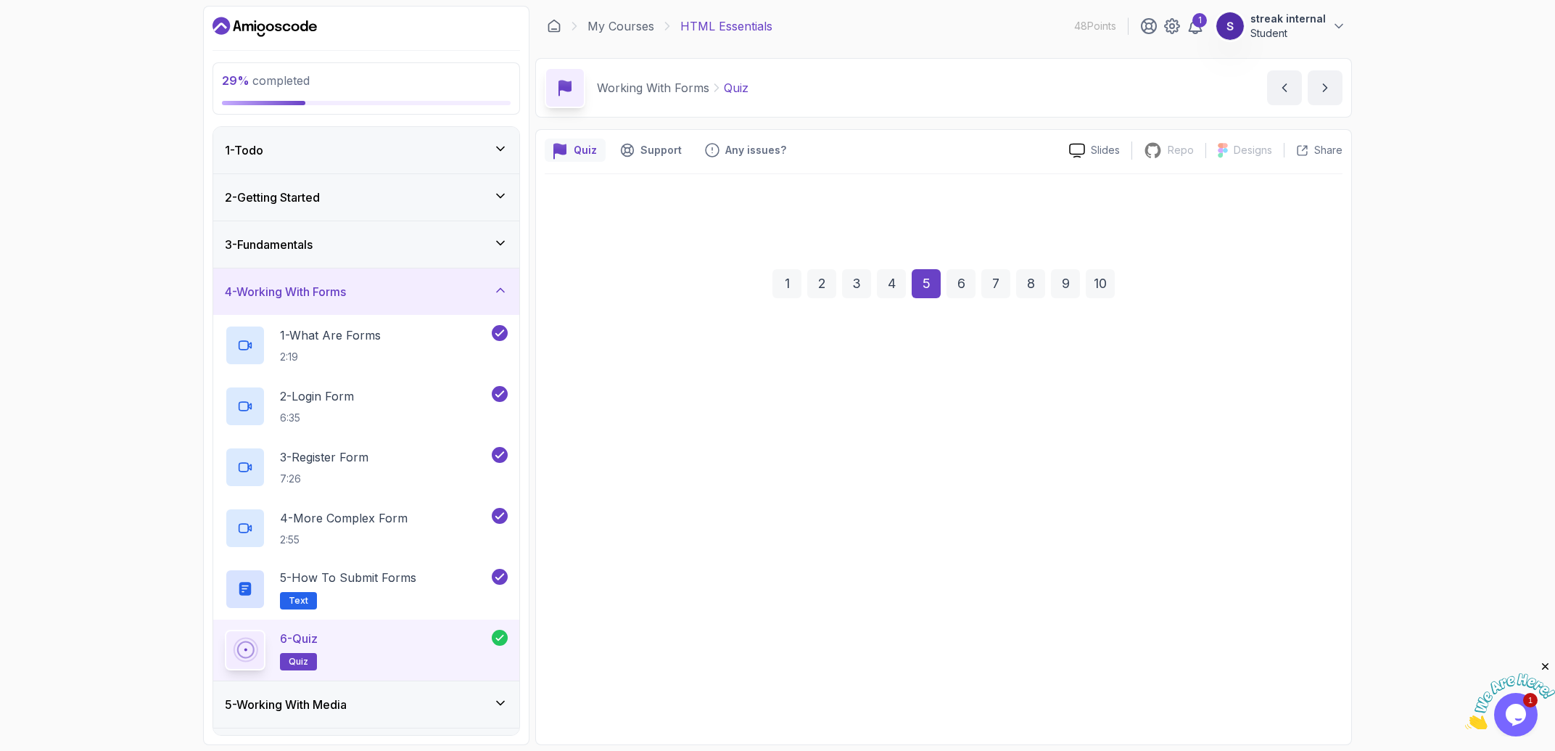
click at [777, 592] on button "To specify the HTTP method to use when submitting the form" at bounding box center [943, 590] width 743 height 42
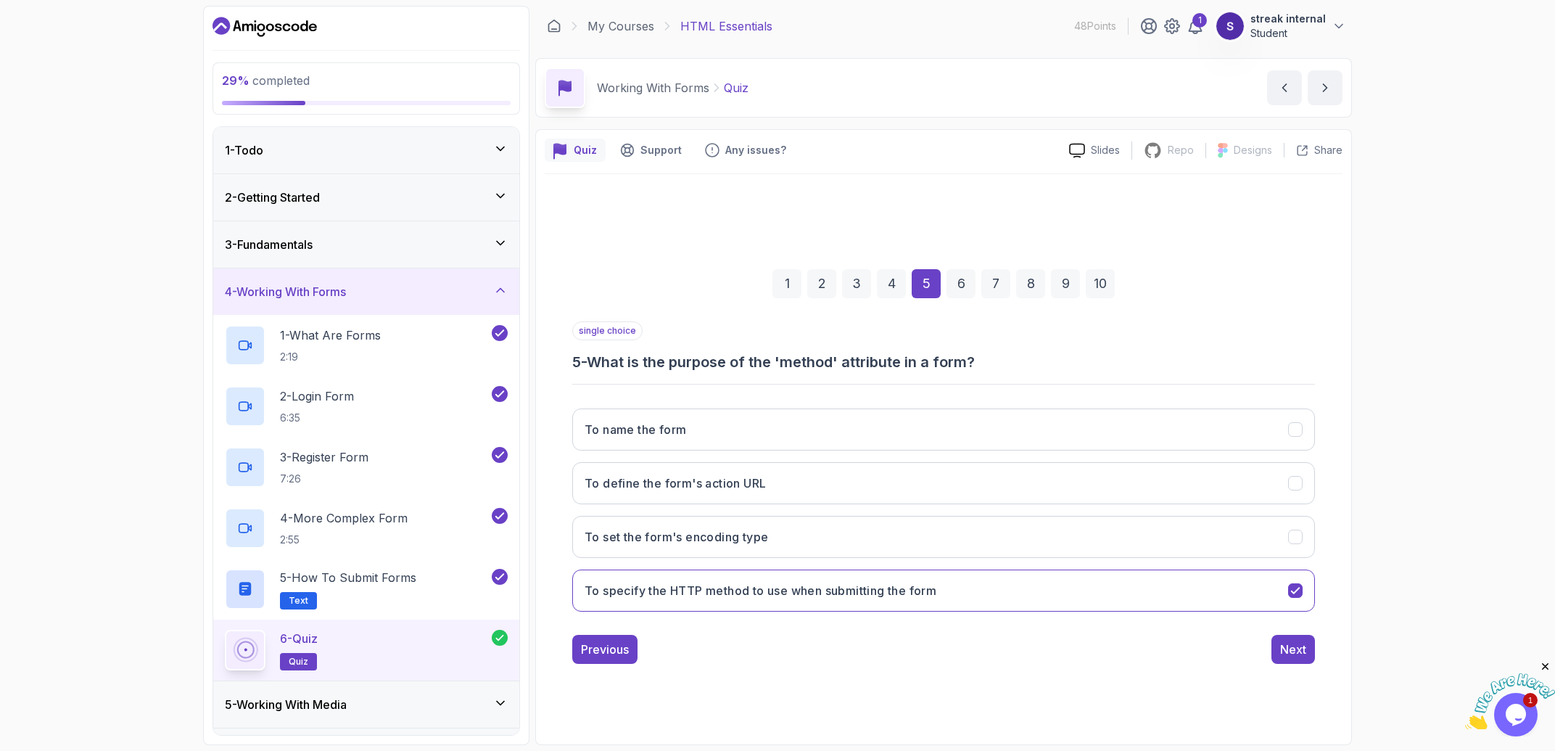
click at [777, 632] on div "single choice 5 - What is the purpose of the 'method' attribute in a form? To n…" at bounding box center [943, 492] width 743 height 342
click at [777, 638] on button "Next" at bounding box center [1293, 648] width 44 height 29
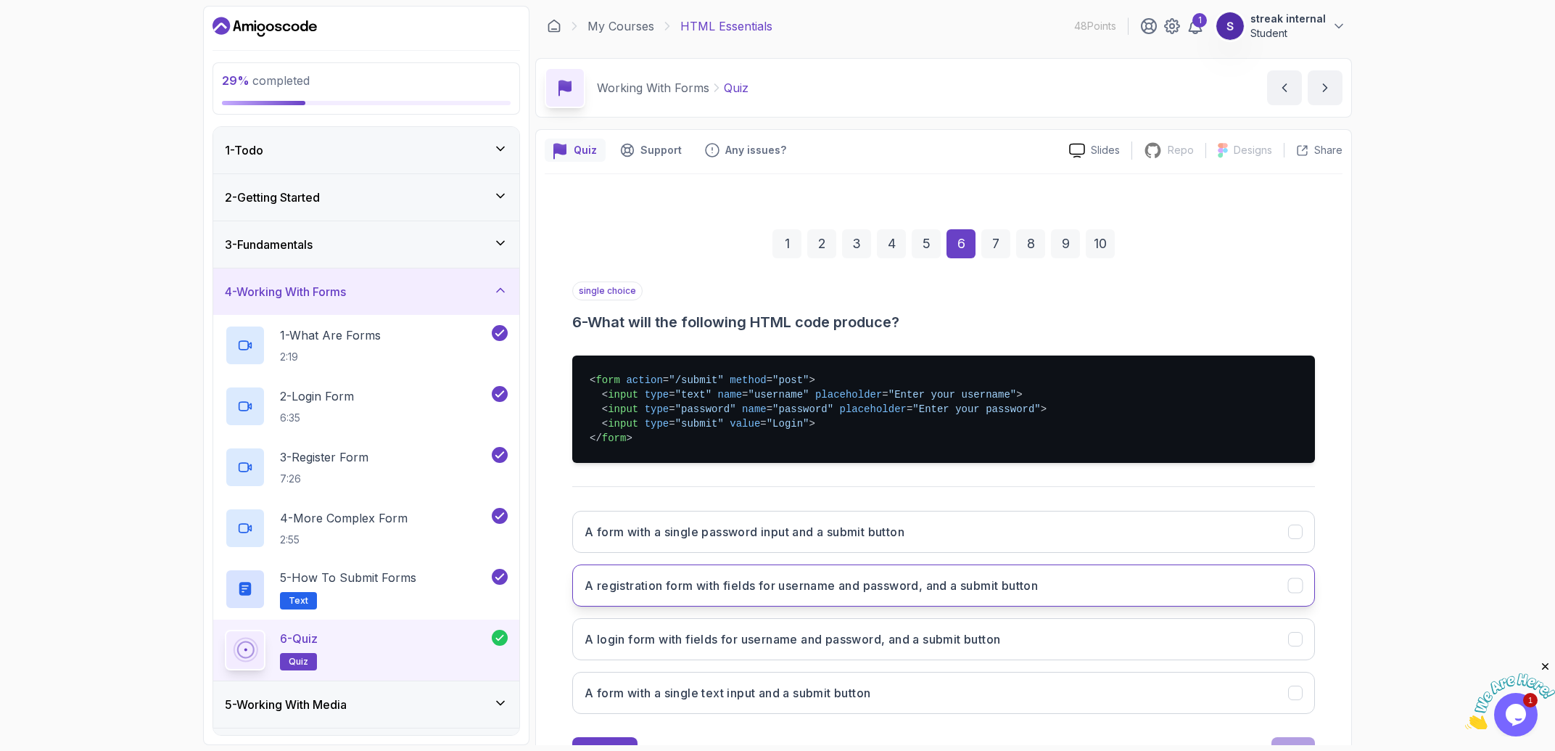
click at [777, 595] on button "A registration form with fields for username and password, and a submit button" at bounding box center [943, 585] width 743 height 42
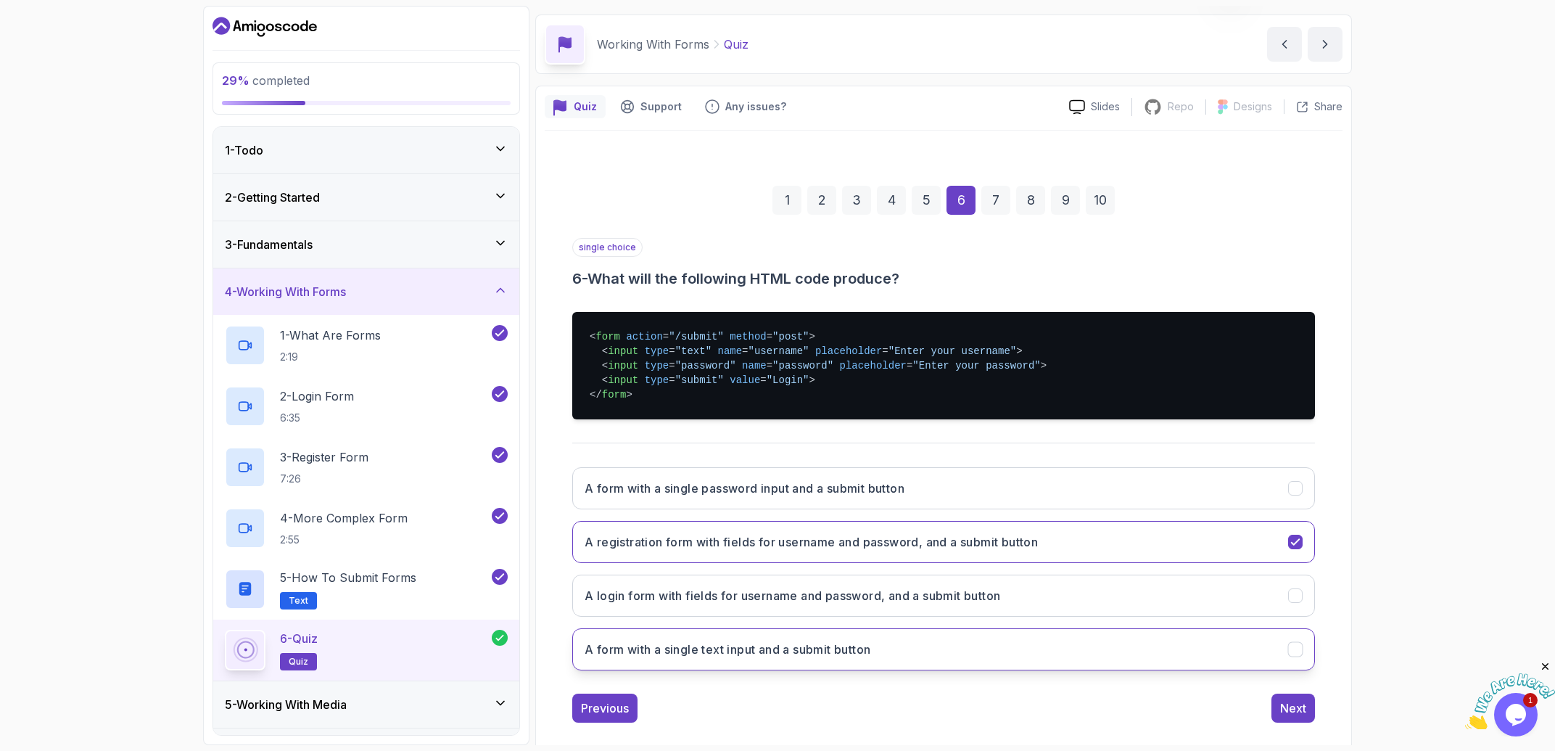
scroll to position [63, 0]
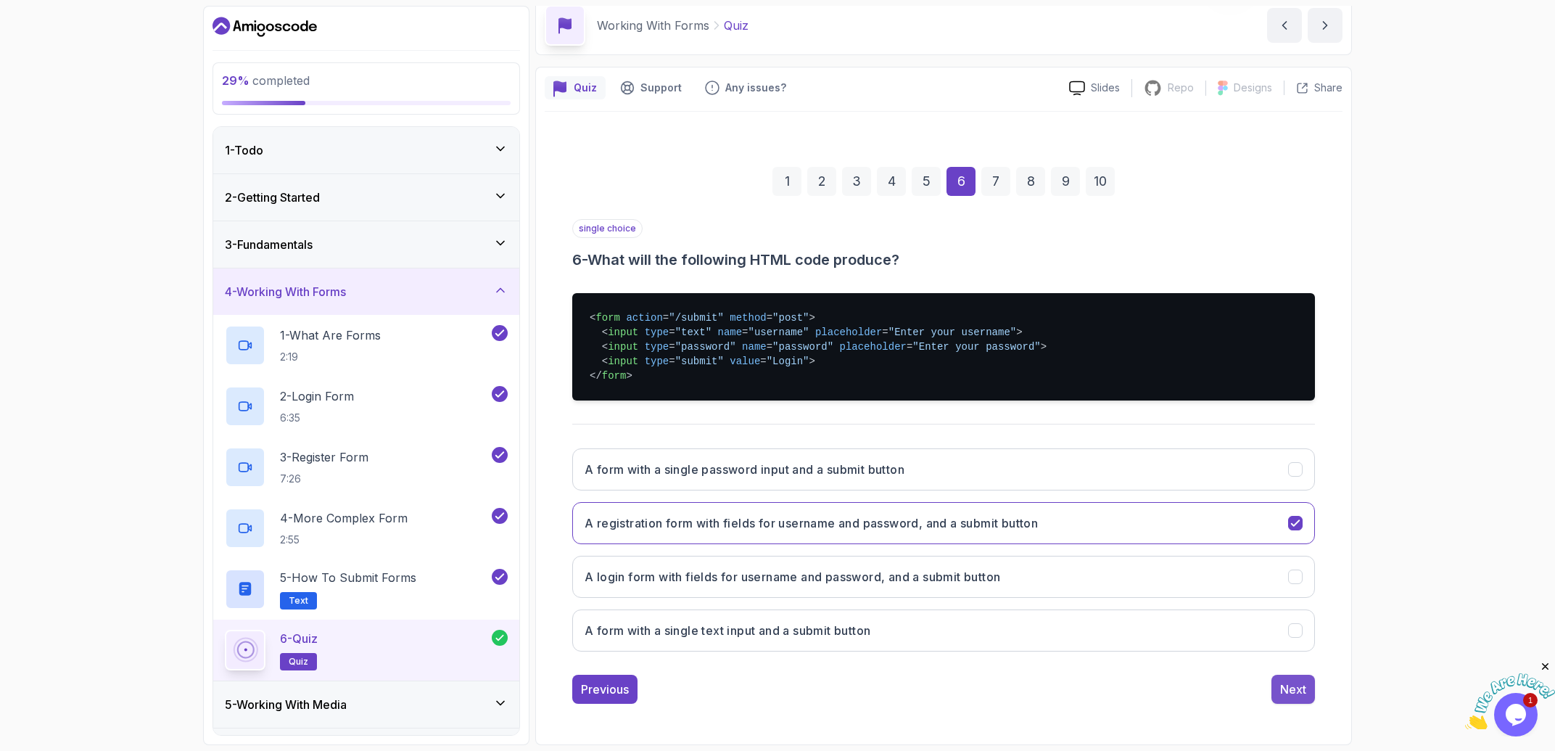
click at [777, 688] on div "Next" at bounding box center [1293, 688] width 26 height 17
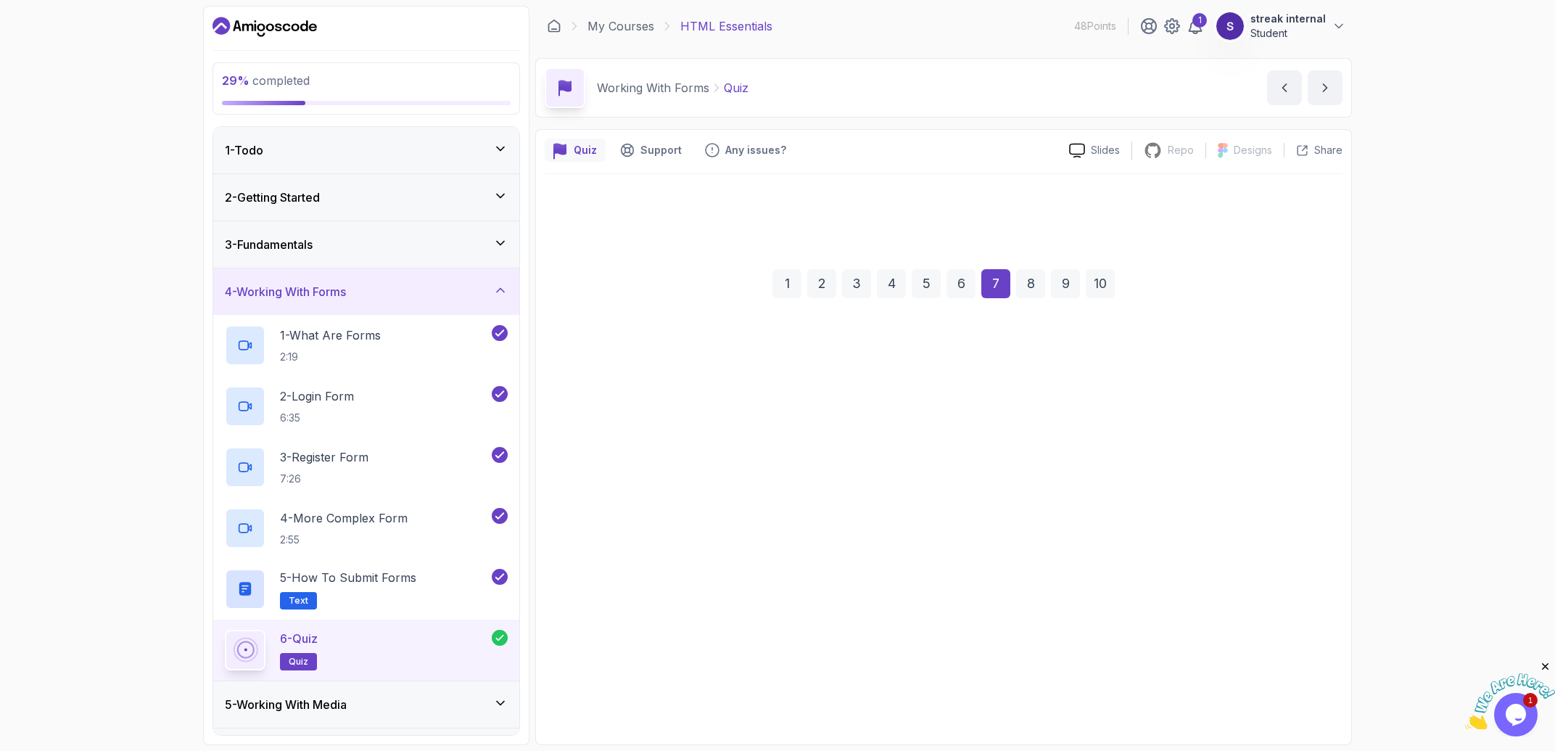
scroll to position [0, 0]
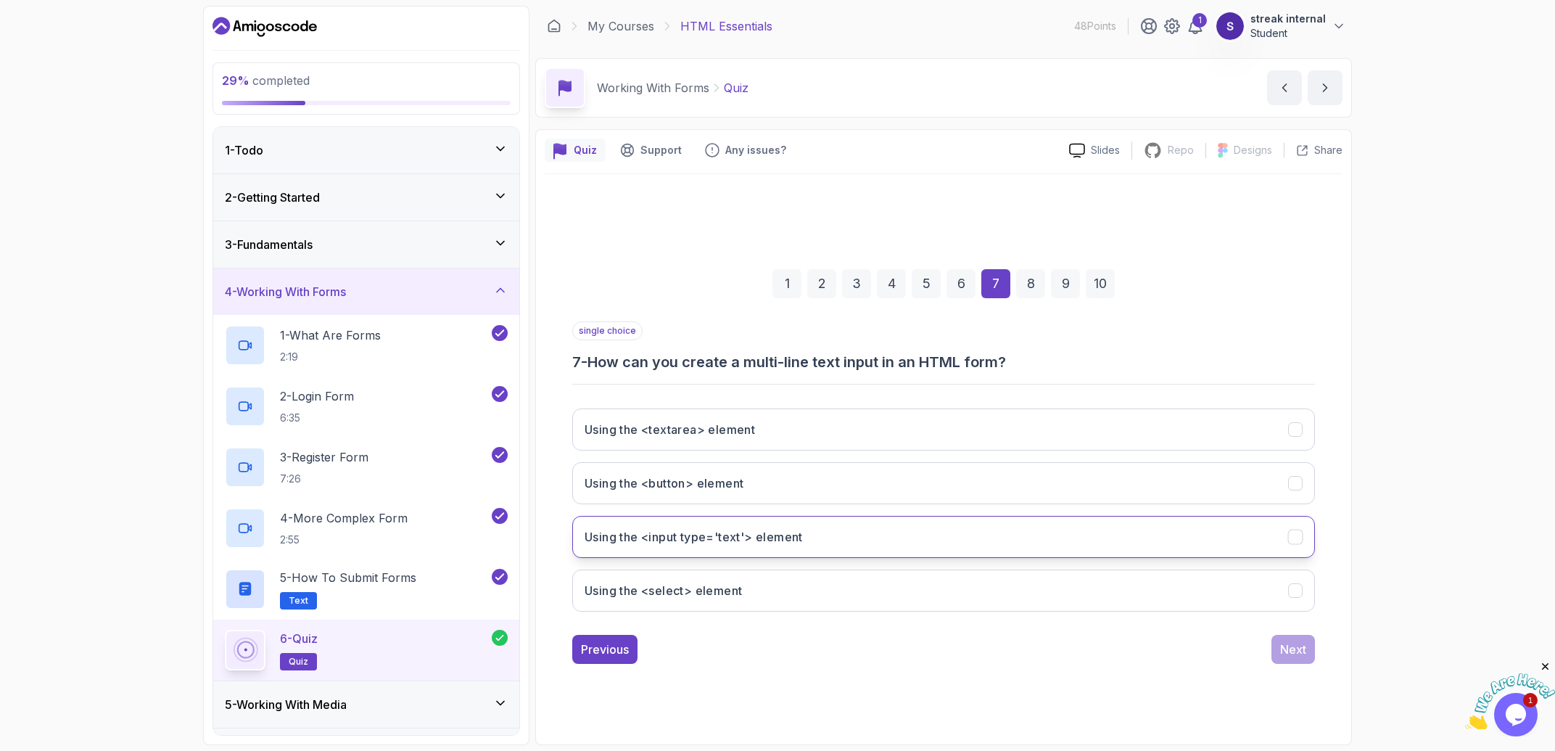
click at [777, 546] on button "Using the <input type='text'> element" at bounding box center [943, 537] width 743 height 42
click at [777, 653] on div "Next" at bounding box center [1293, 648] width 26 height 17
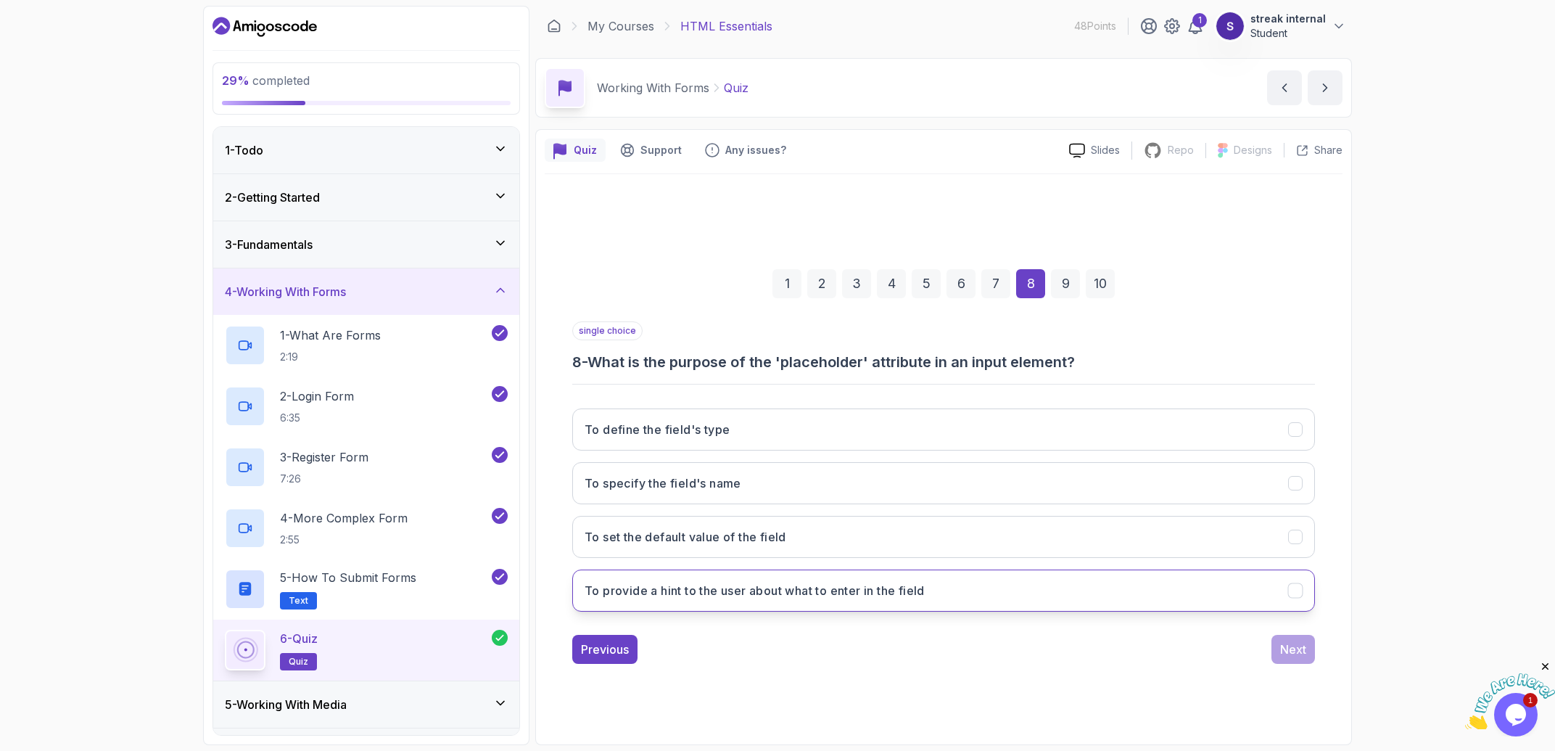
click at [777, 584] on button "To provide a hint to the user about what to enter in the field" at bounding box center [943, 590] width 743 height 42
click at [777, 646] on div "Next" at bounding box center [1293, 648] width 26 height 17
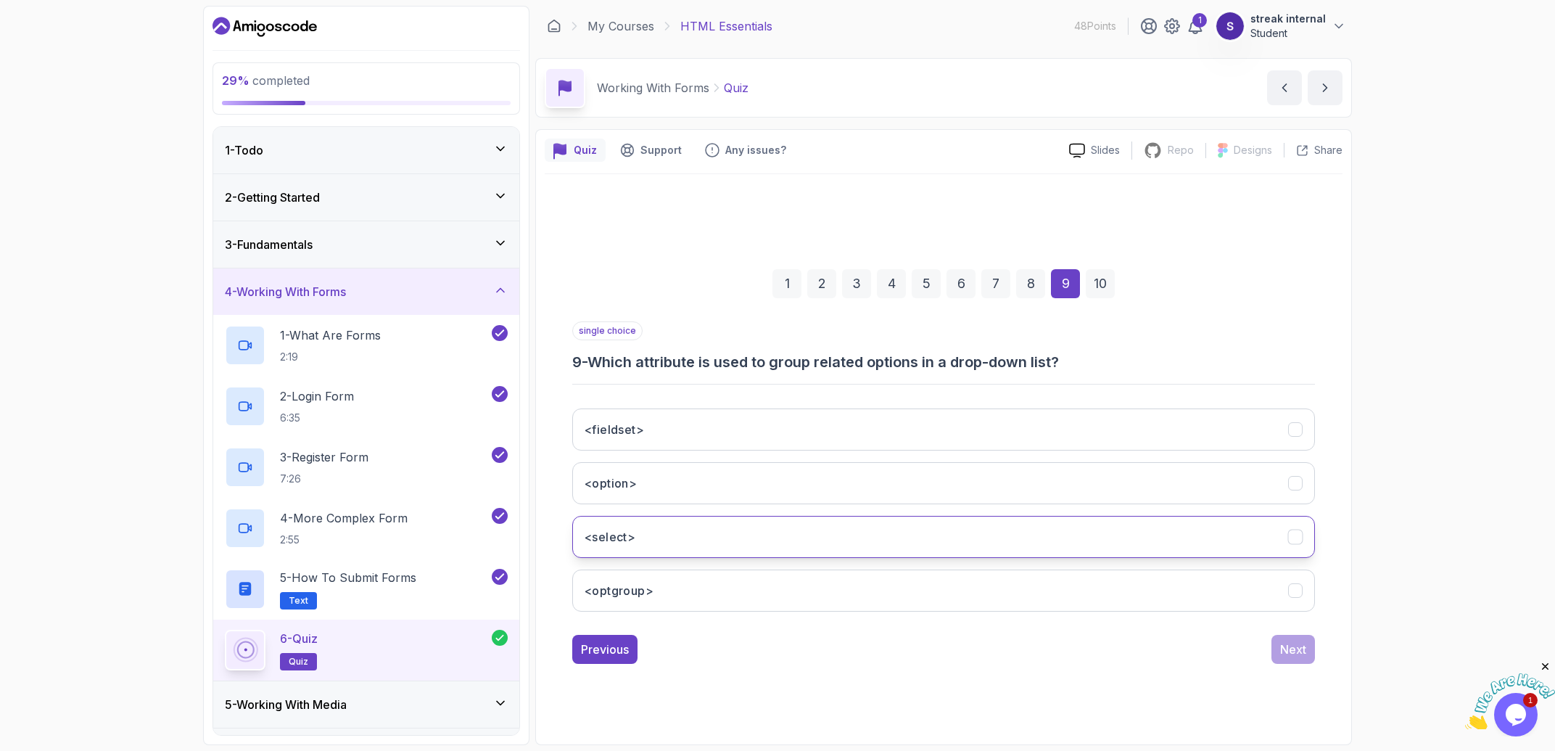
click at [777, 526] on button "<select>" at bounding box center [943, 537] width 743 height 42
click at [777, 653] on div "Next" at bounding box center [1293, 648] width 26 height 17
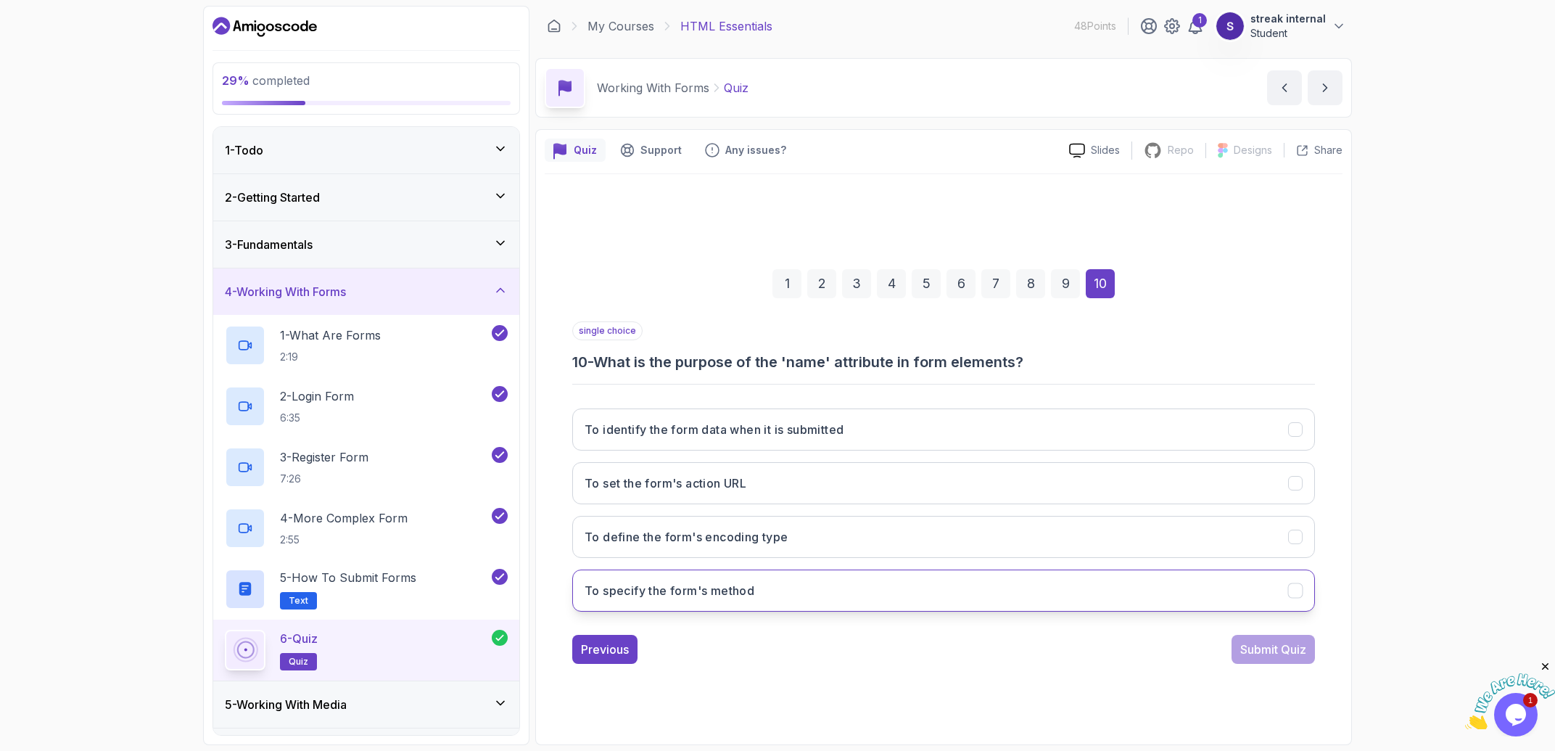
click at [777, 584] on button "To specify the form's method" at bounding box center [943, 590] width 743 height 42
click at [777, 654] on div "Submit Quiz" at bounding box center [1273, 648] width 66 height 17
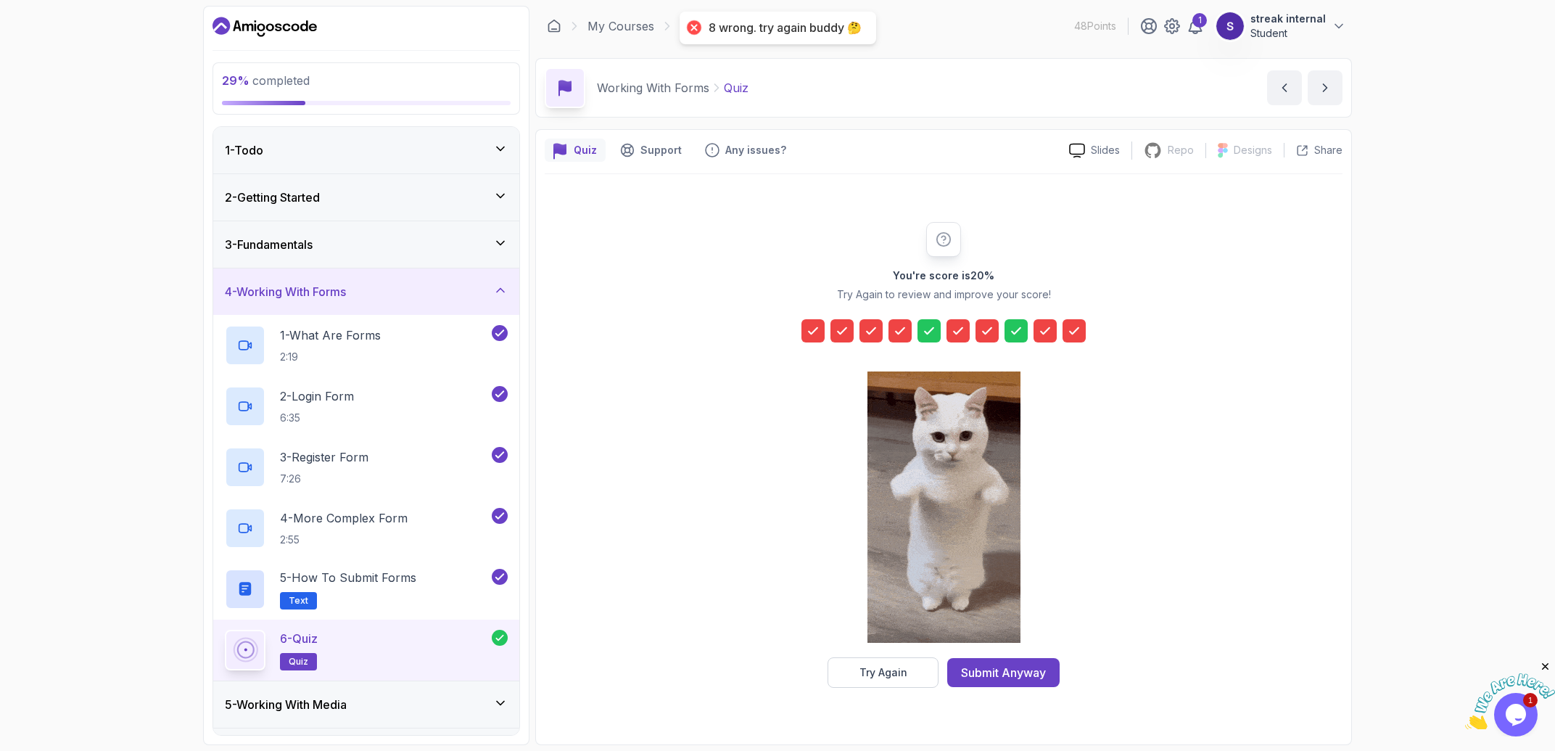
click at [777, 334] on icon at bounding box center [1016, 330] width 15 height 15
